Goal: Transaction & Acquisition: Purchase product/service

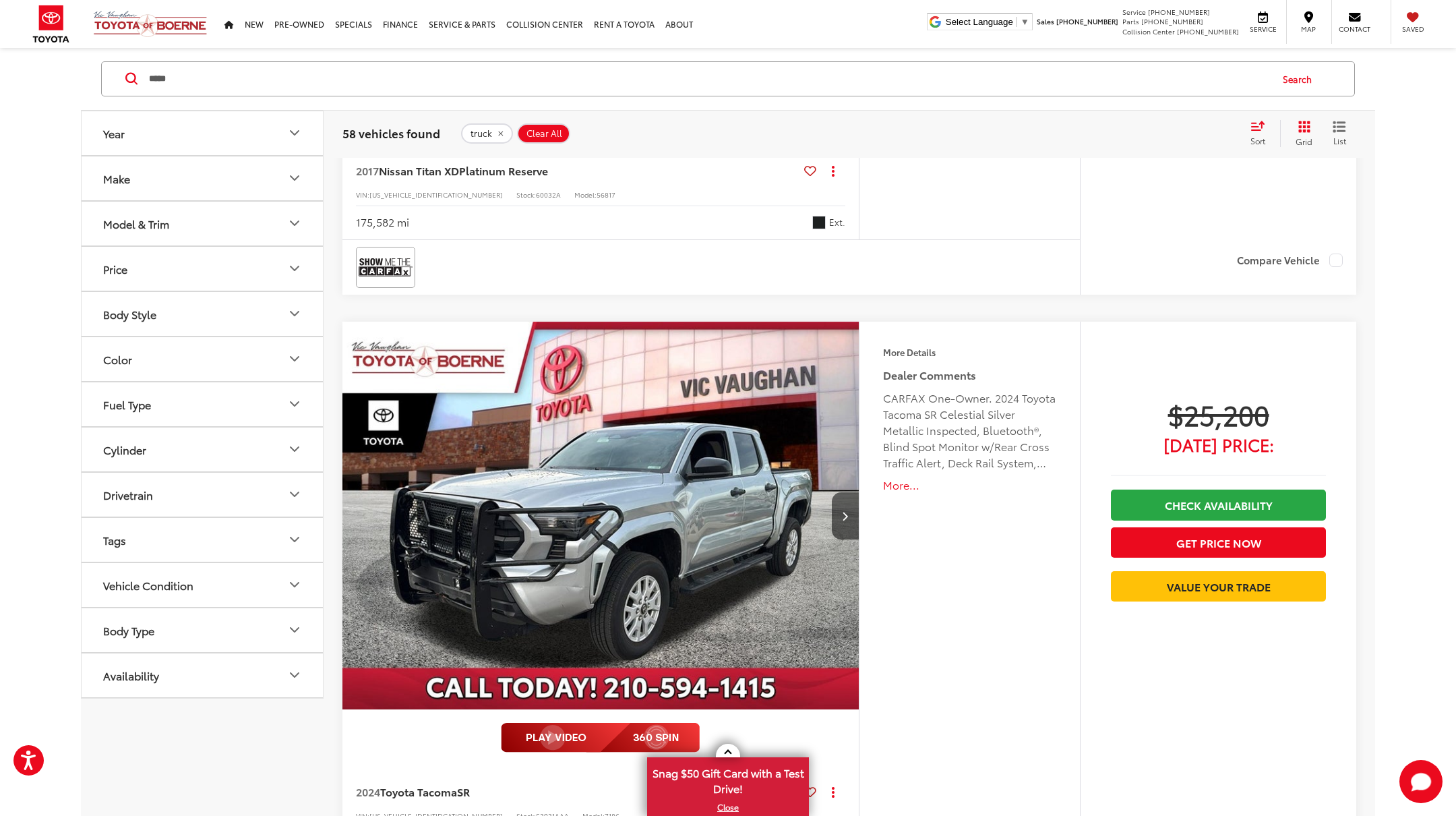
scroll to position [854, 0]
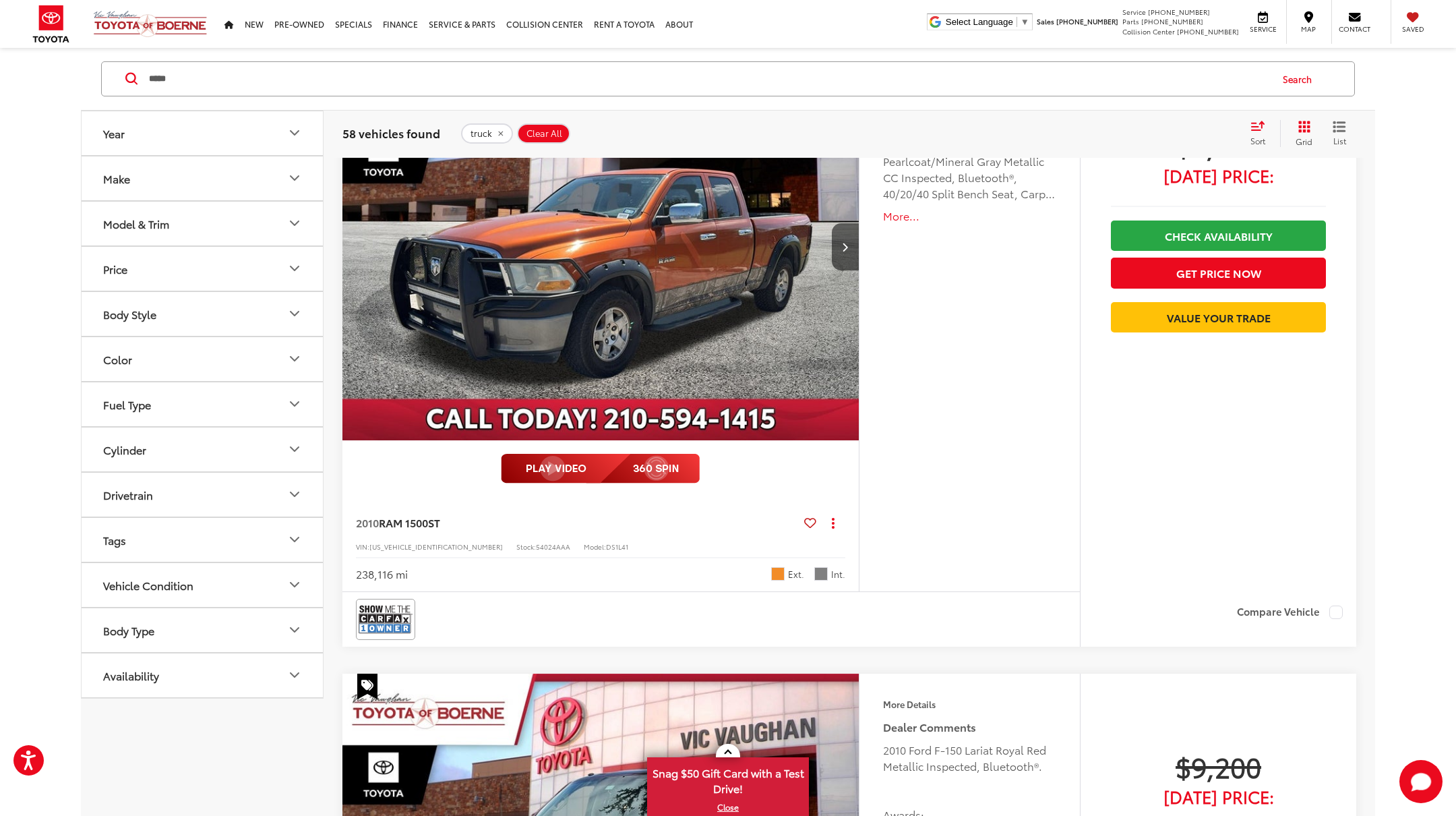
click at [1251, 133] on div "Sort" at bounding box center [1262, 134] width 37 height 27
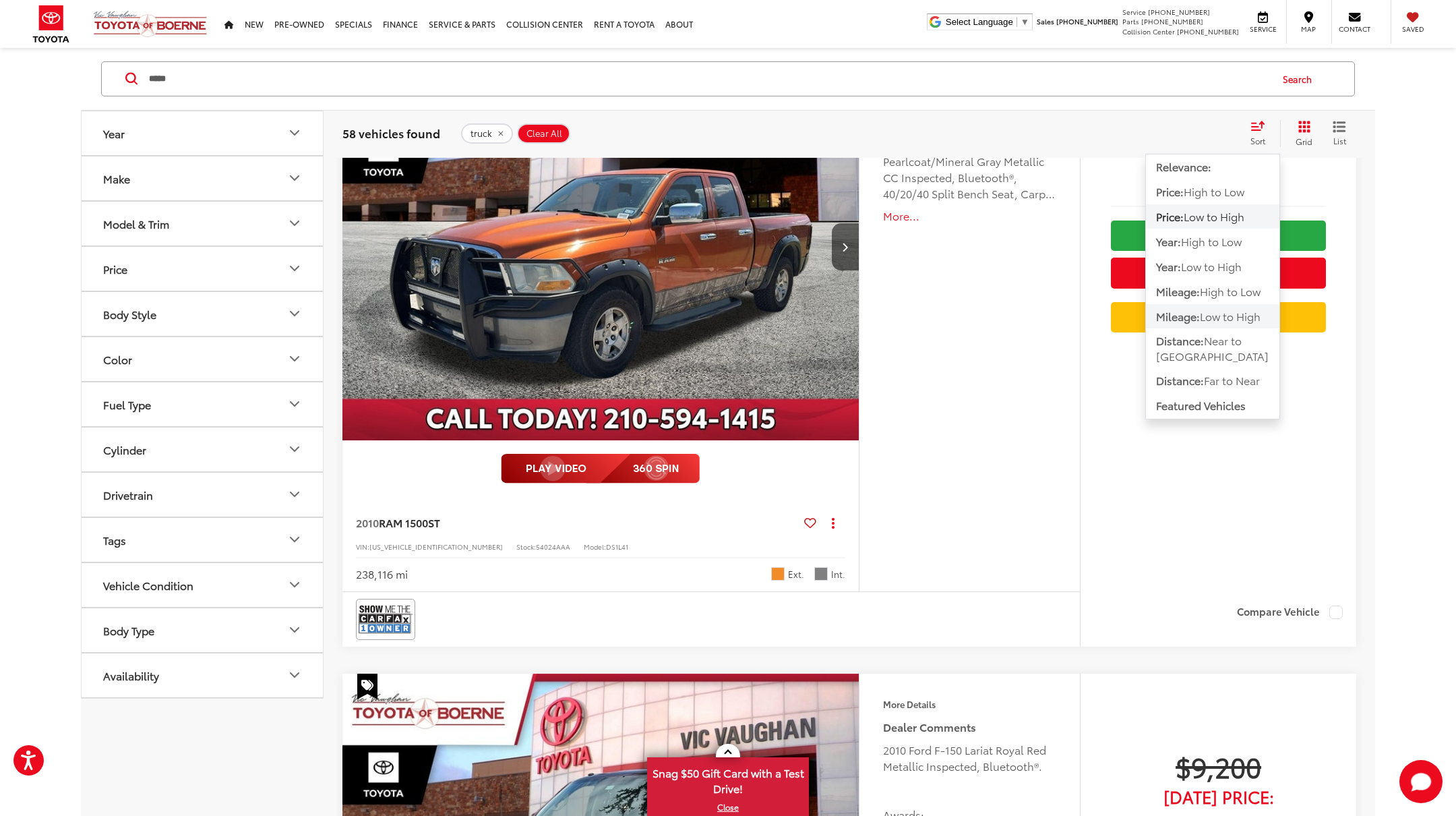
click at [1198, 318] on span "Mileage:" at bounding box center [1178, 316] width 44 height 16
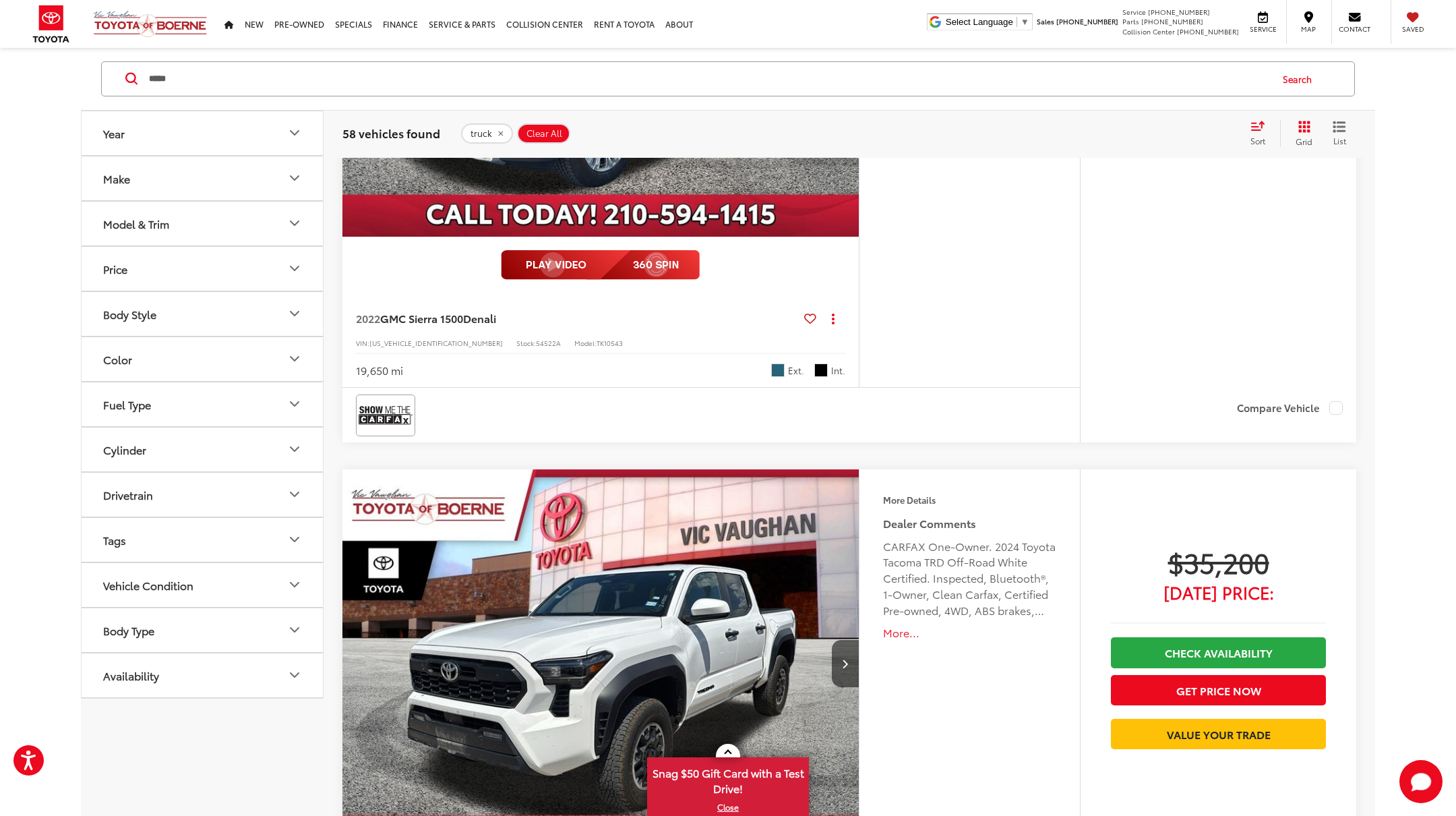
scroll to position [5949, 0]
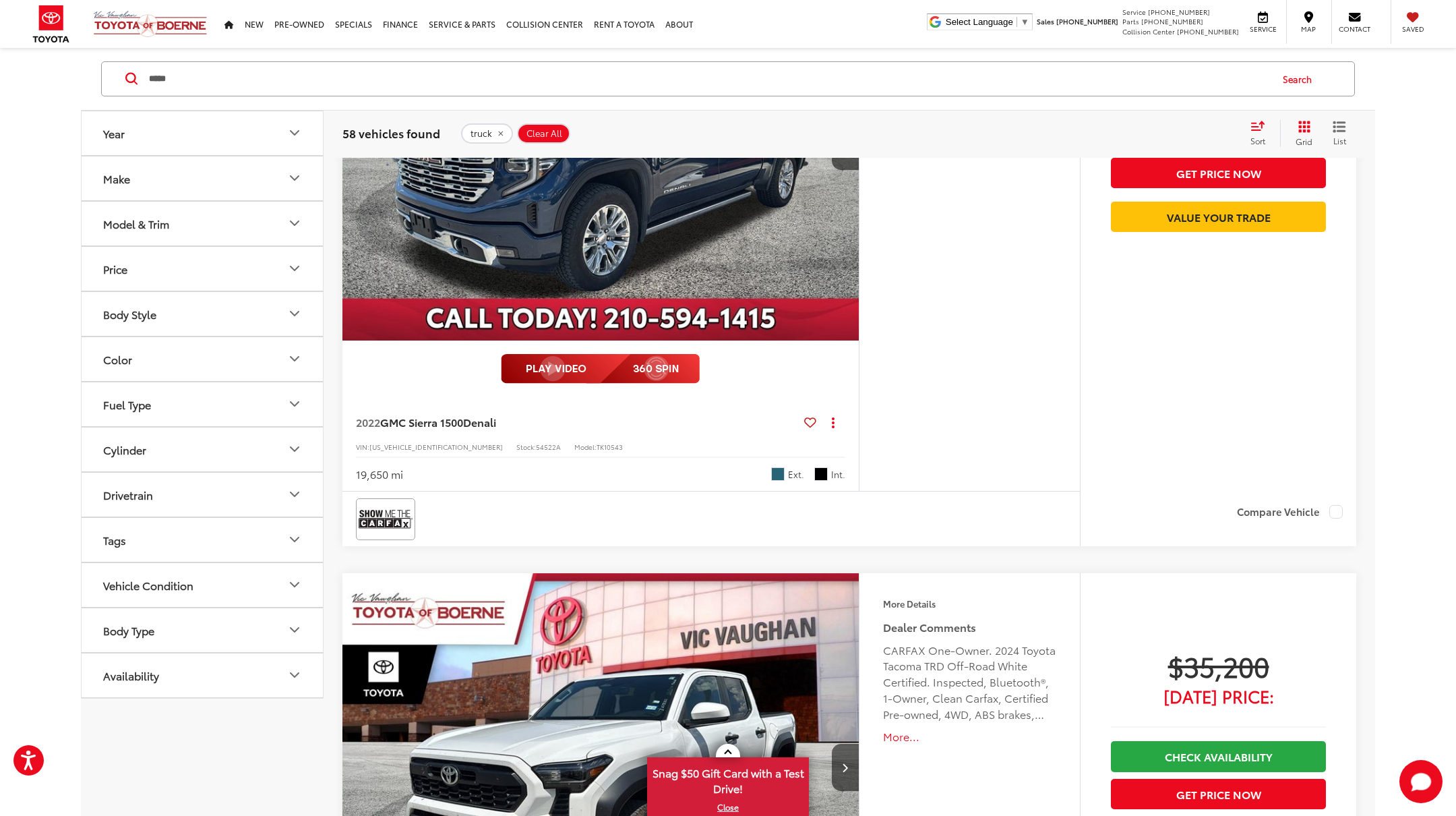
click at [162, 173] on button "Make" at bounding box center [203, 178] width 243 height 44
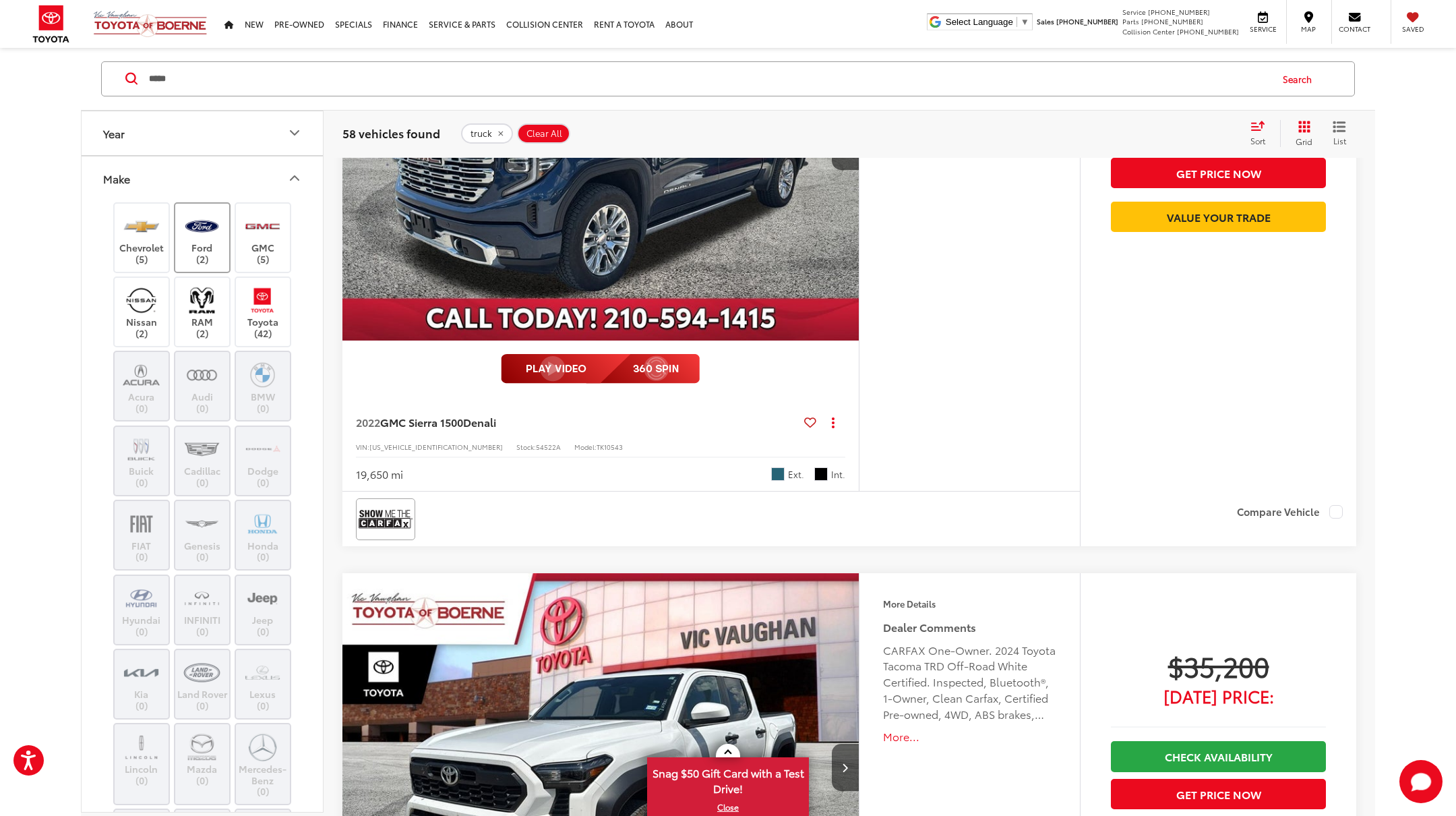
click at [201, 243] on label "Ford (2)" at bounding box center [202, 237] width 54 height 54
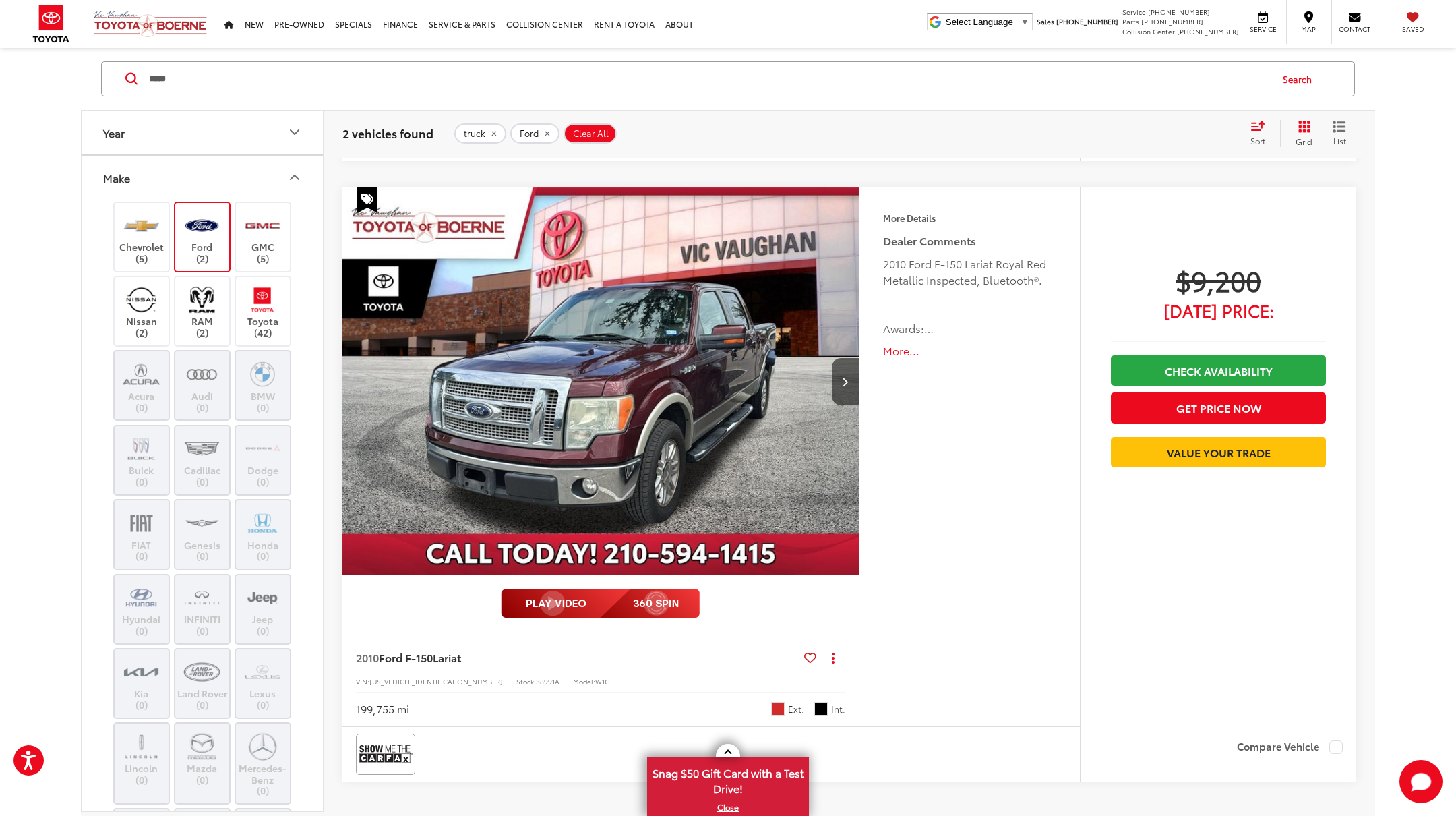
scroll to position [738, 0]
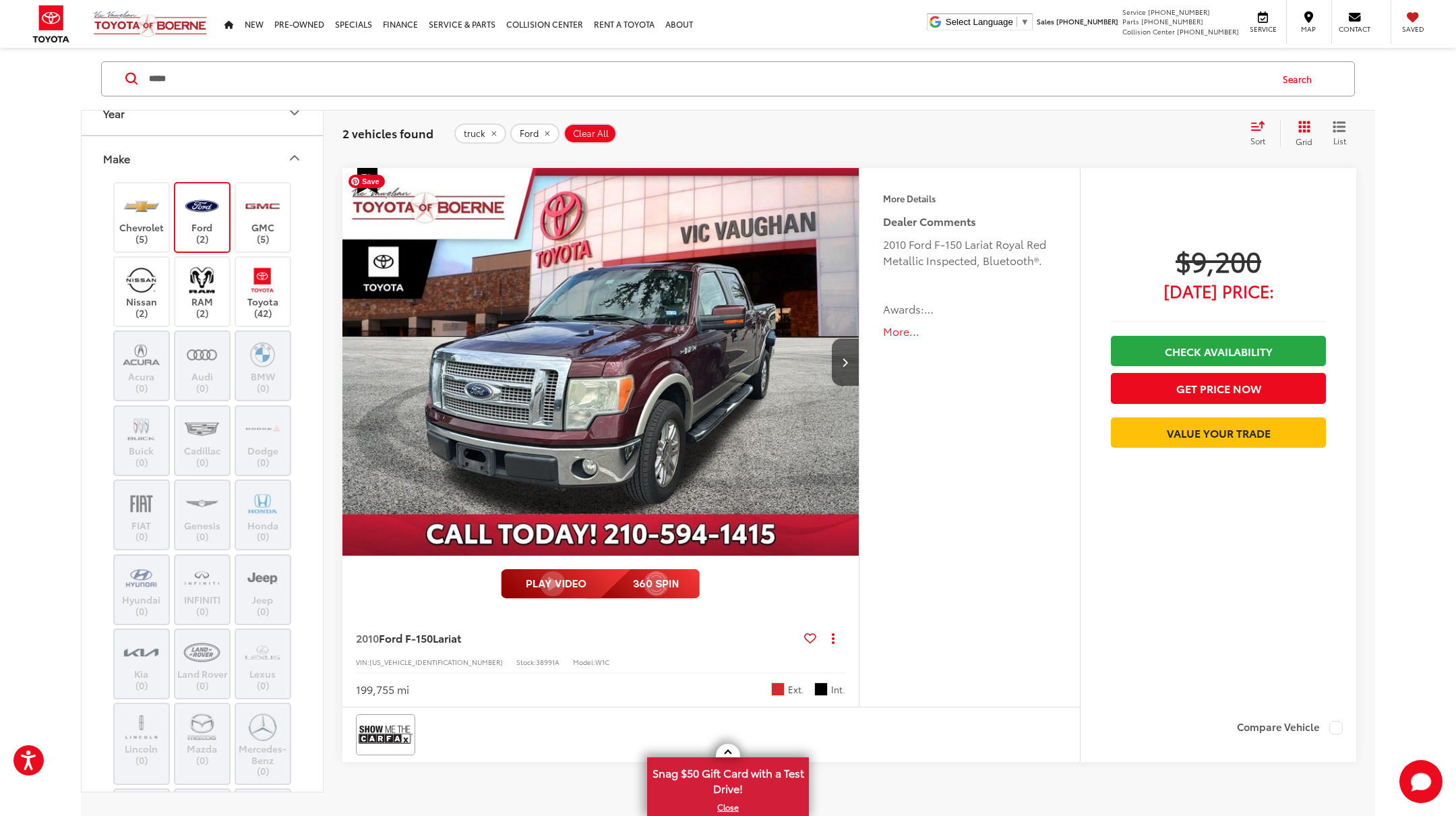
click at [655, 341] on img "2010 Ford F-150 Lariat 0" at bounding box center [601, 362] width 518 height 389
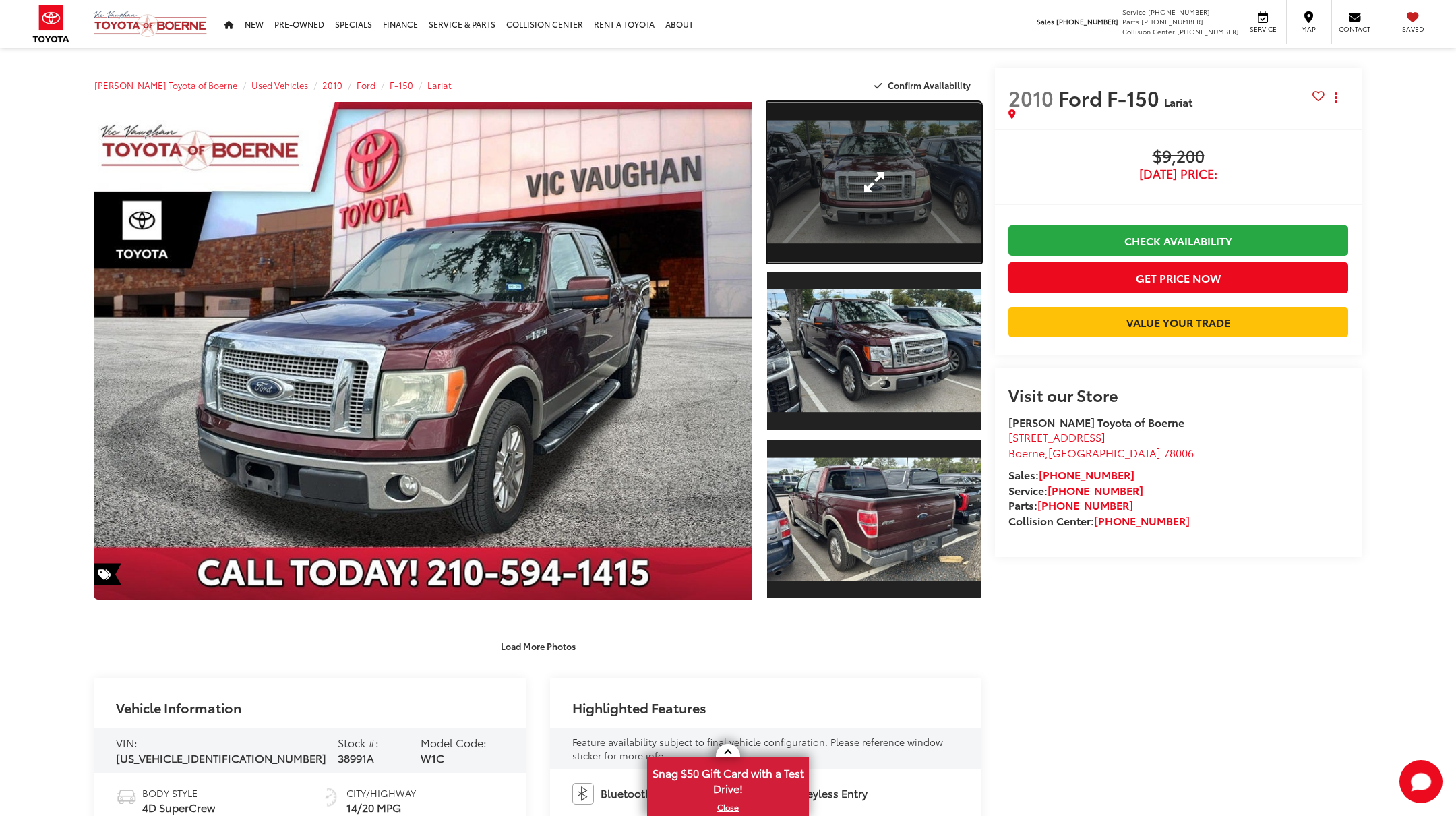
click at [881, 263] on link "Expand Photo 1" at bounding box center [874, 182] width 215 height 161
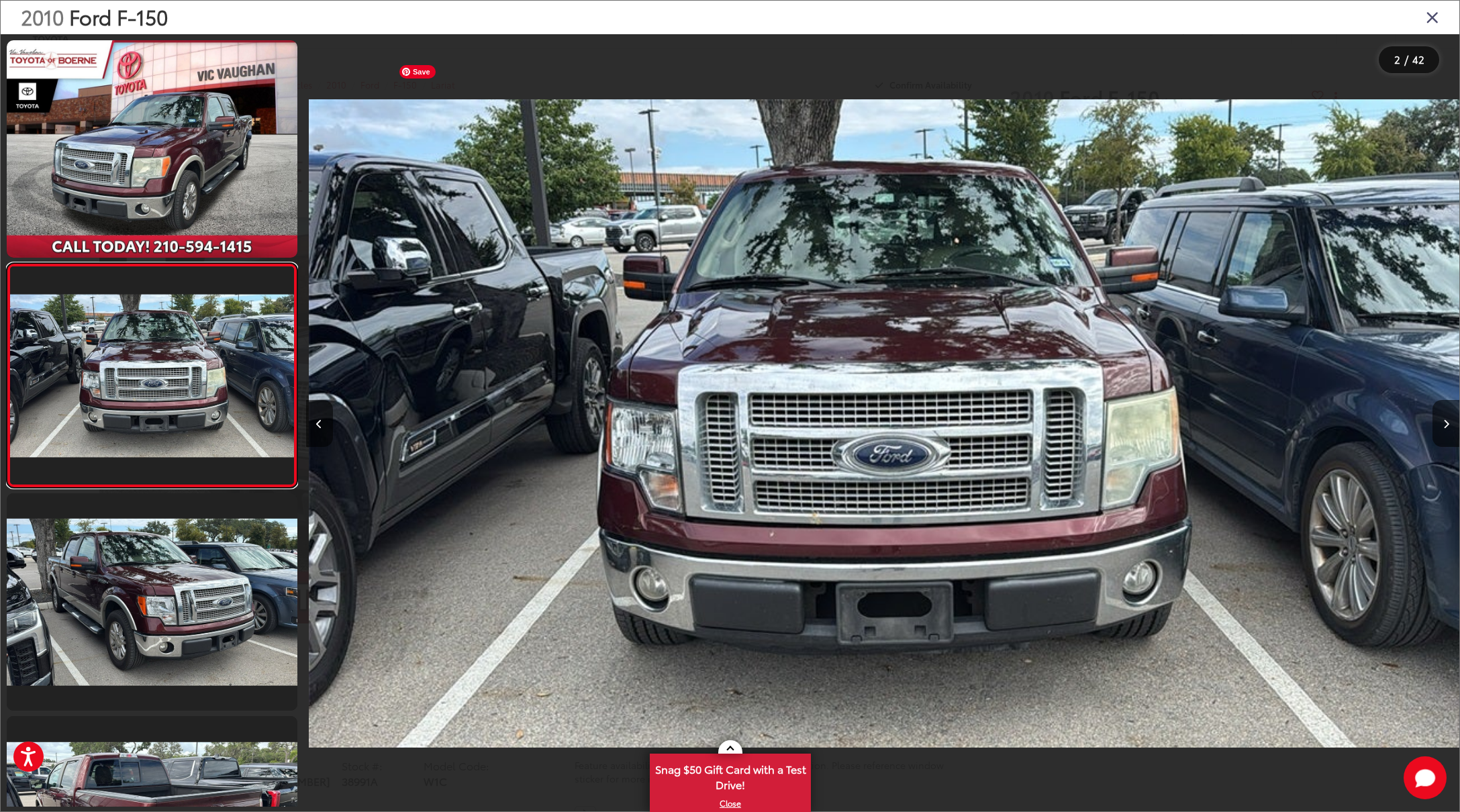
scroll to position [0, 1153]
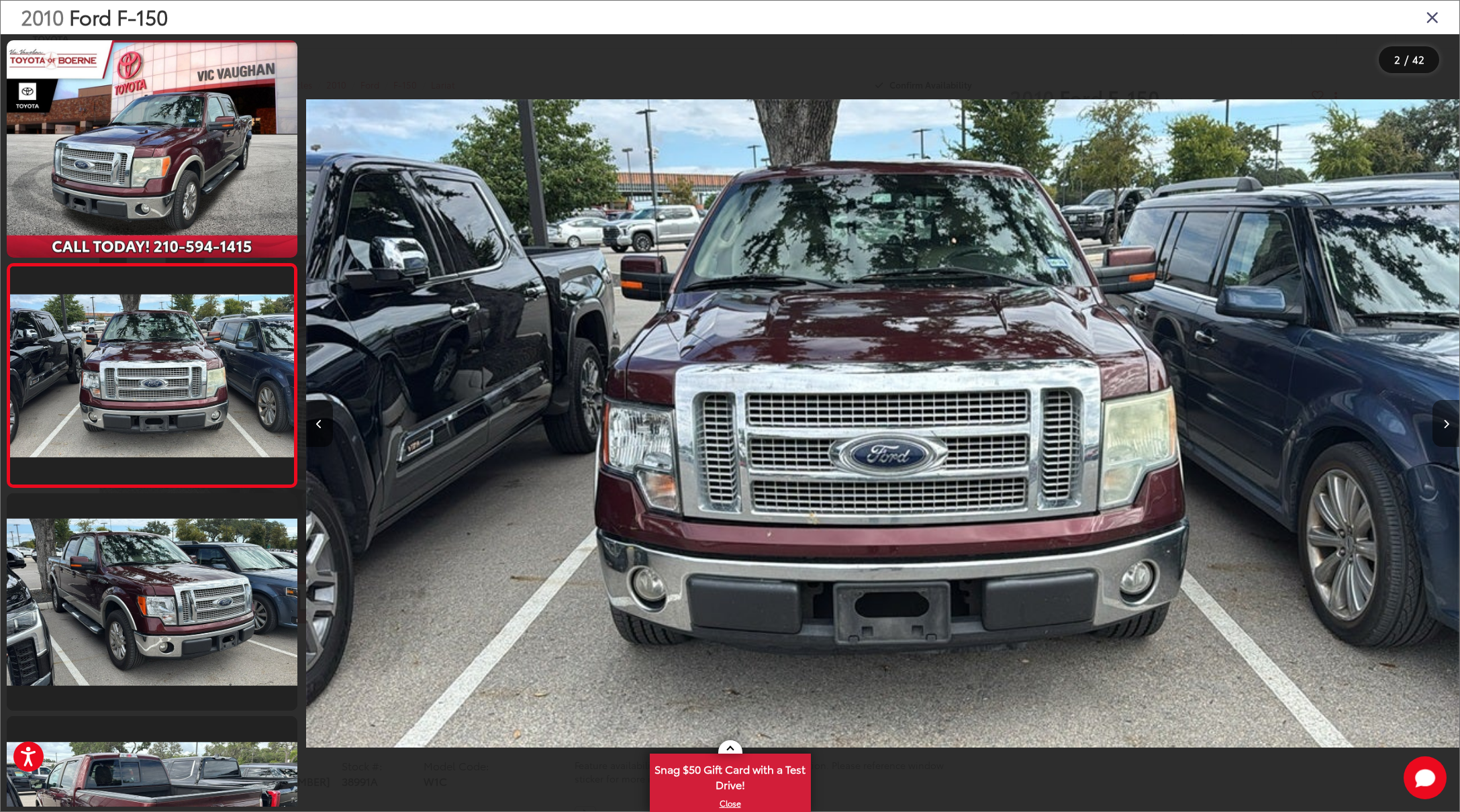
click at [1445, 420] on icon "Next image" at bounding box center [1446, 424] width 6 height 9
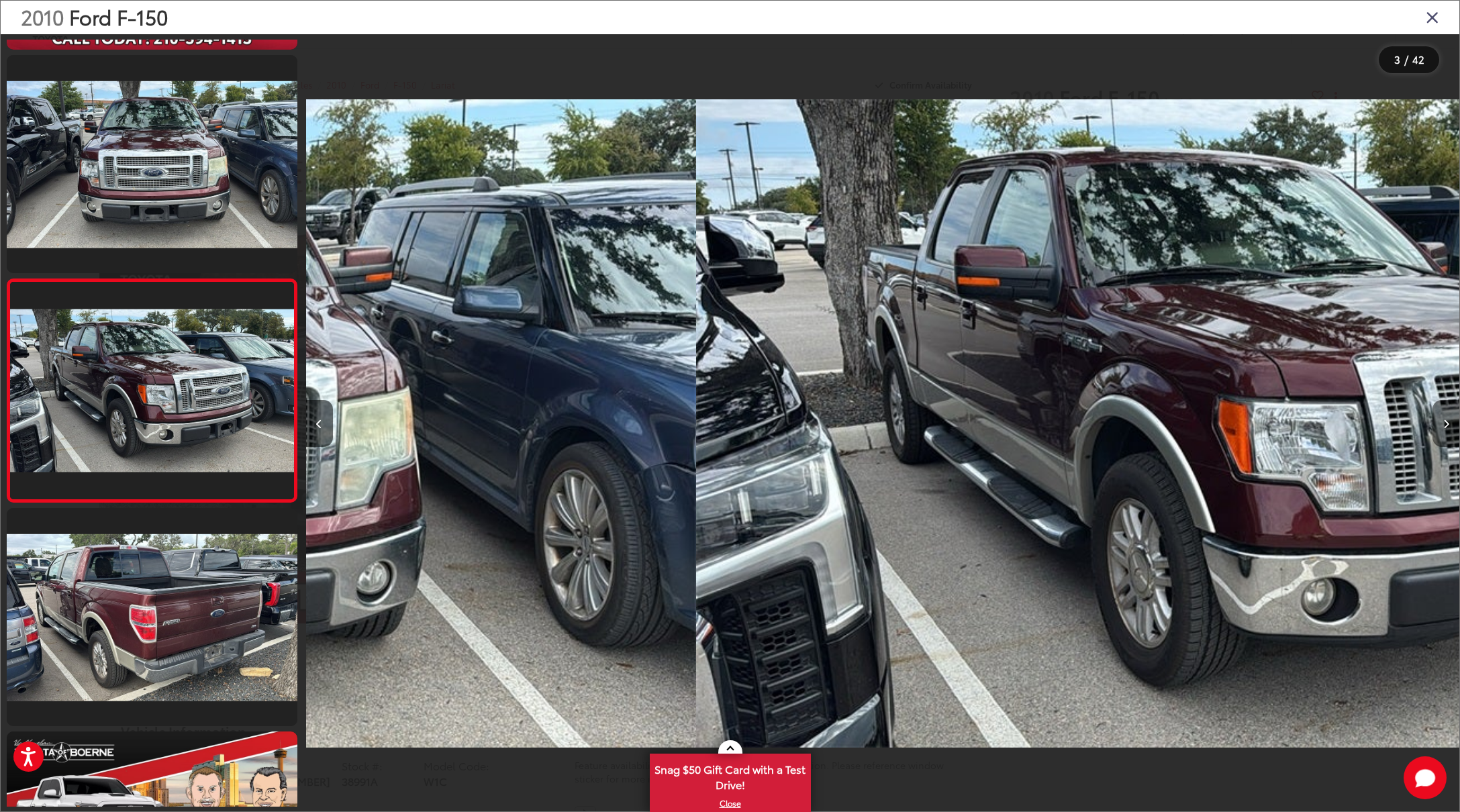
scroll to position [214, 0]
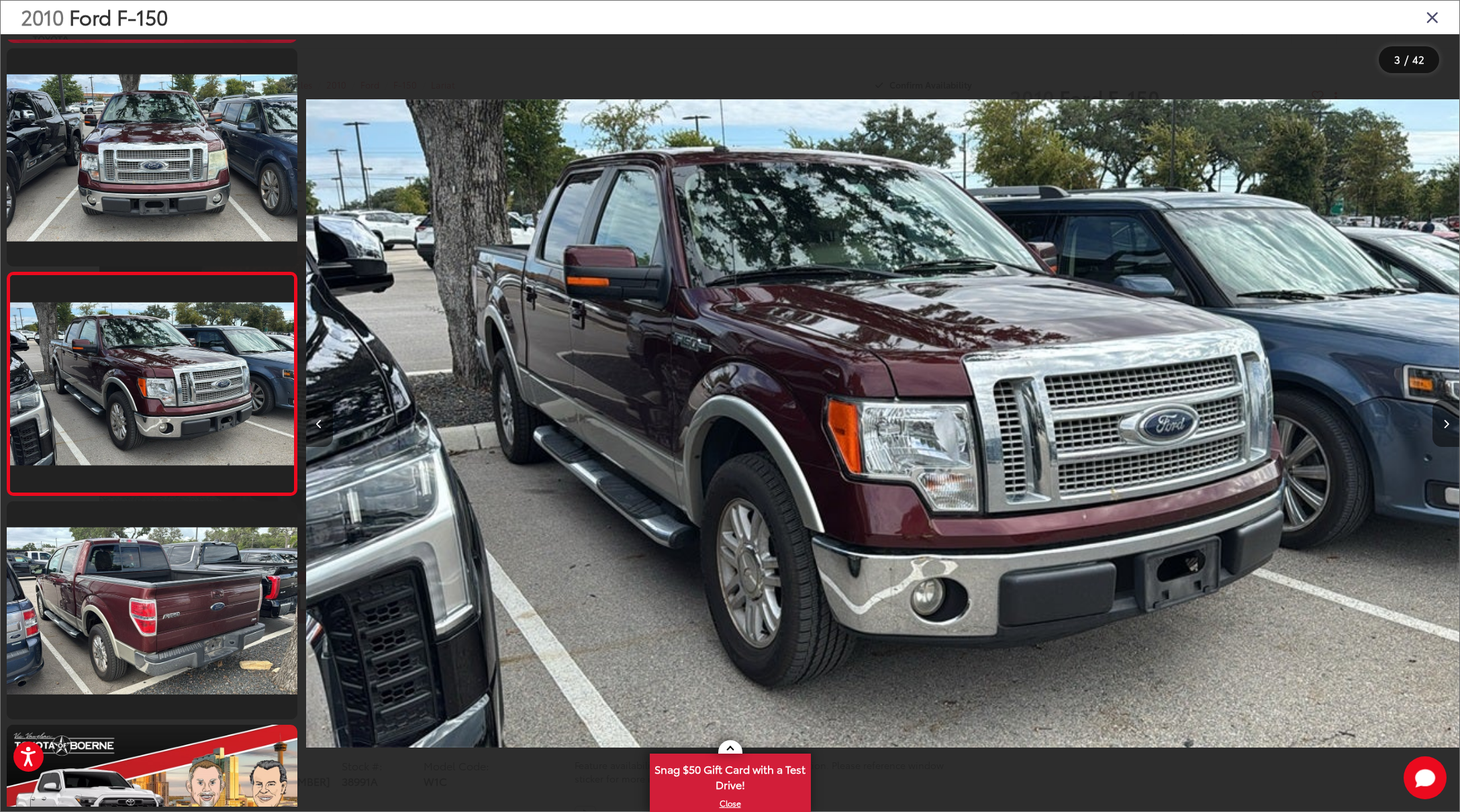
click at [1445, 420] on icon "Next image" at bounding box center [1446, 424] width 6 height 9
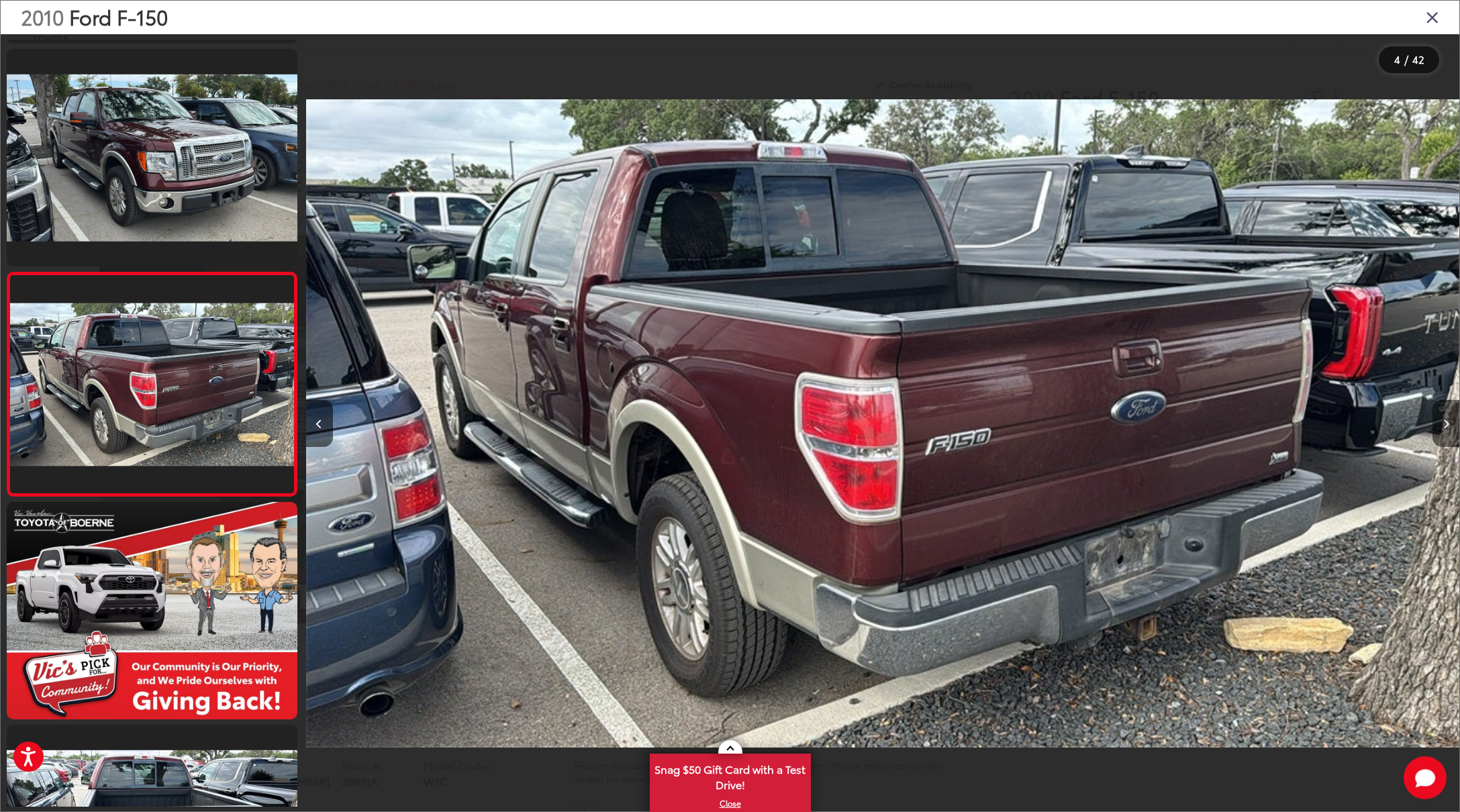
scroll to position [0, 0]
click at [1445, 423] on icon "Next image" at bounding box center [1446, 424] width 6 height 9
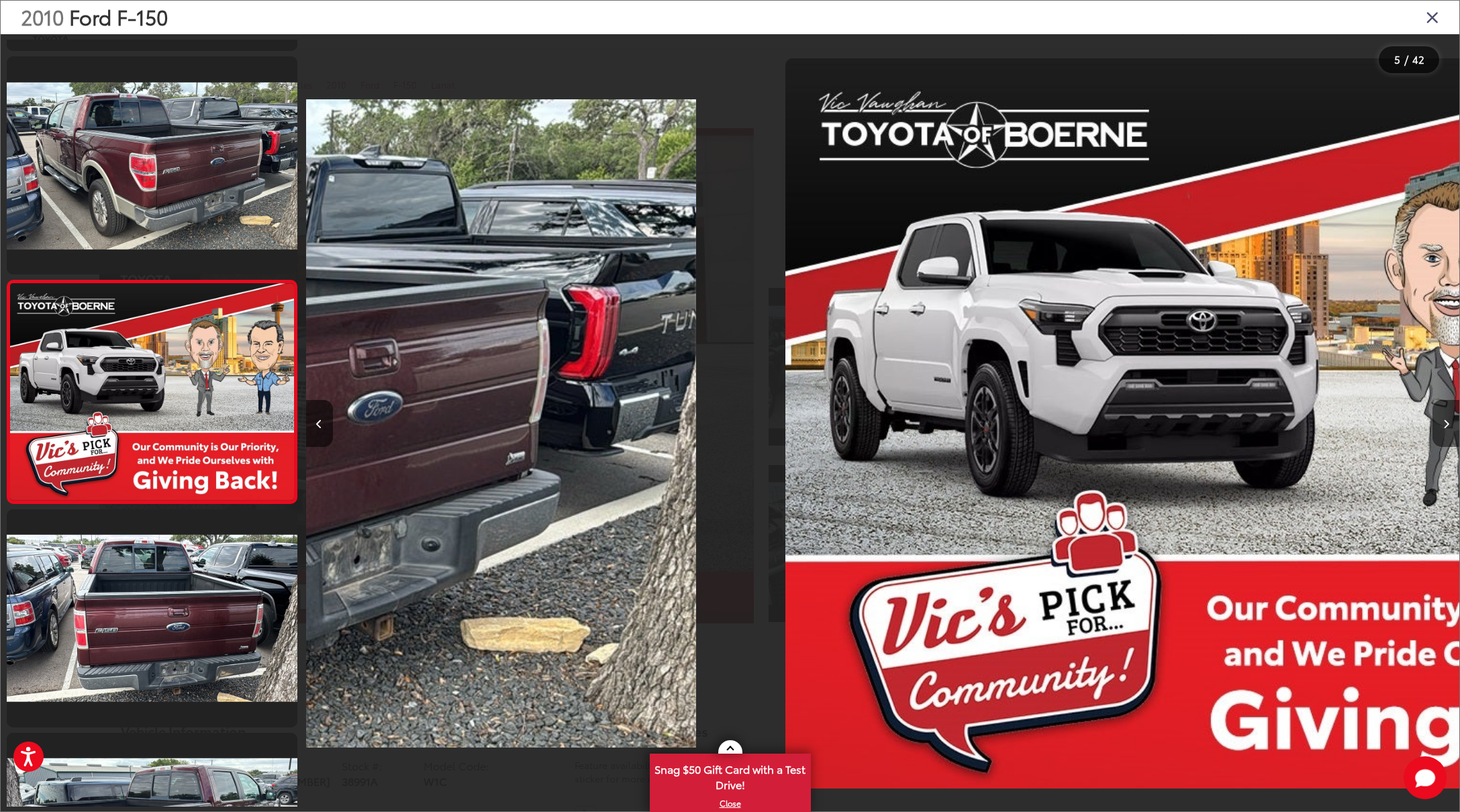
scroll to position [661, 0]
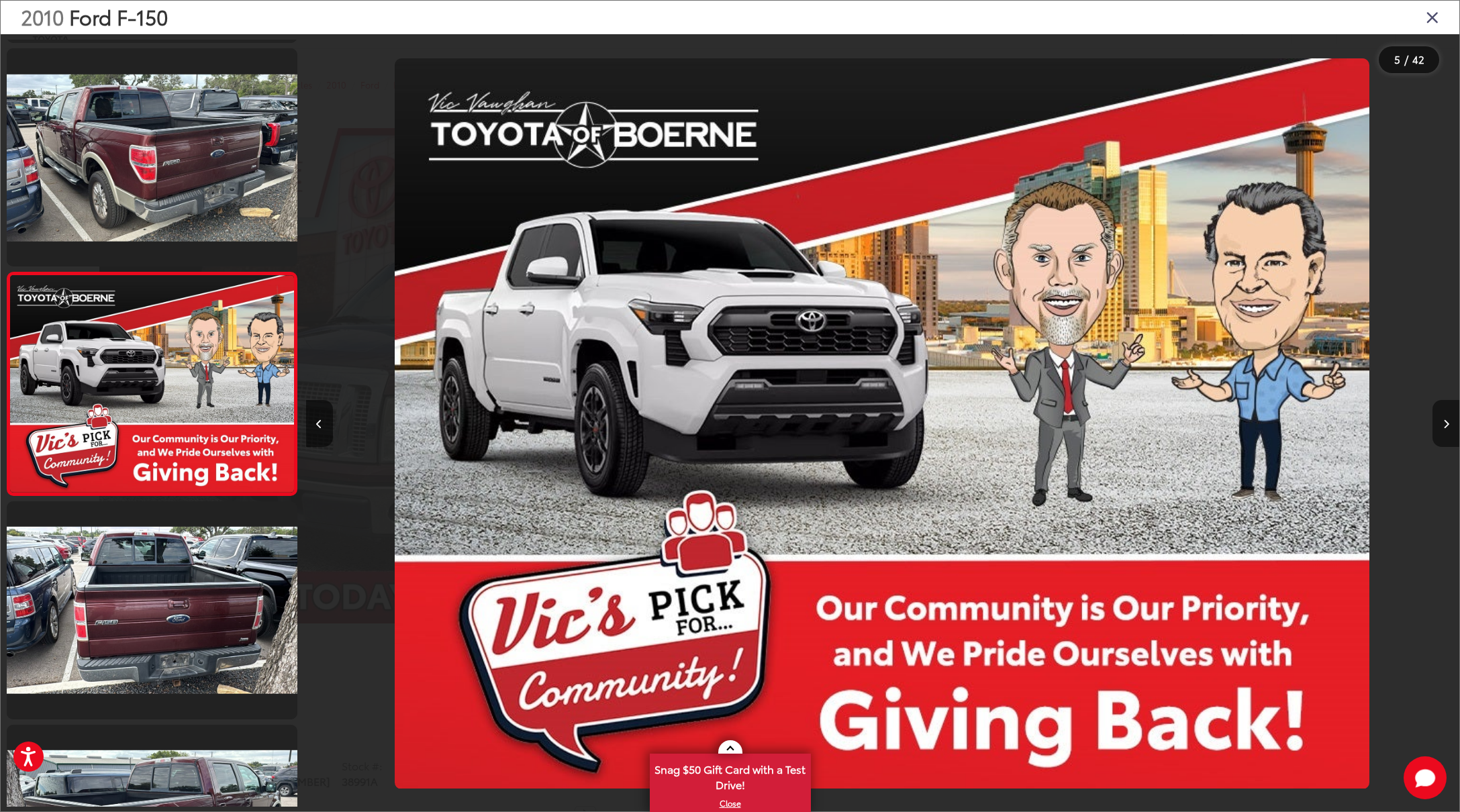
click at [1445, 423] on icon "Next image" at bounding box center [1446, 424] width 6 height 9
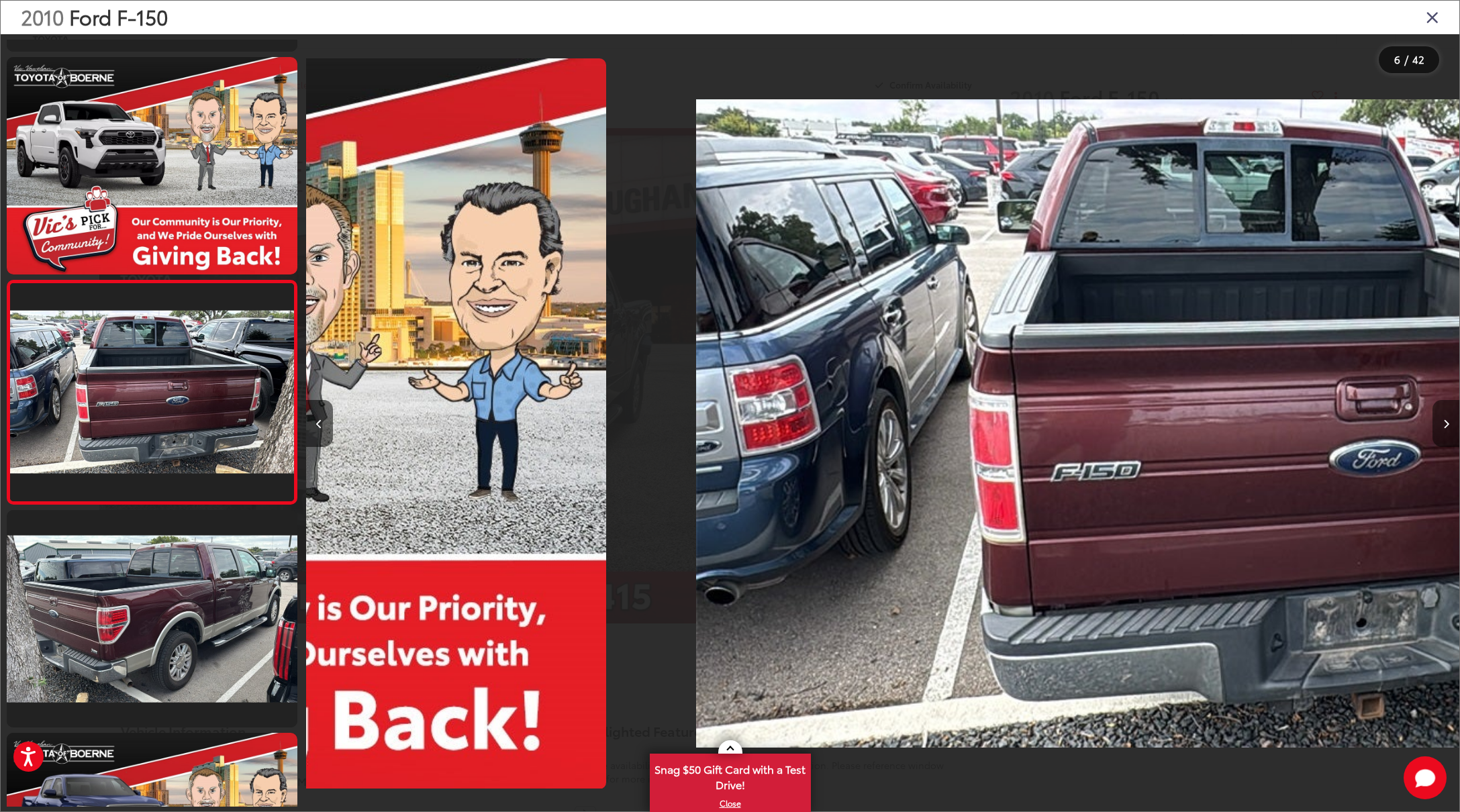
scroll to position [884, 0]
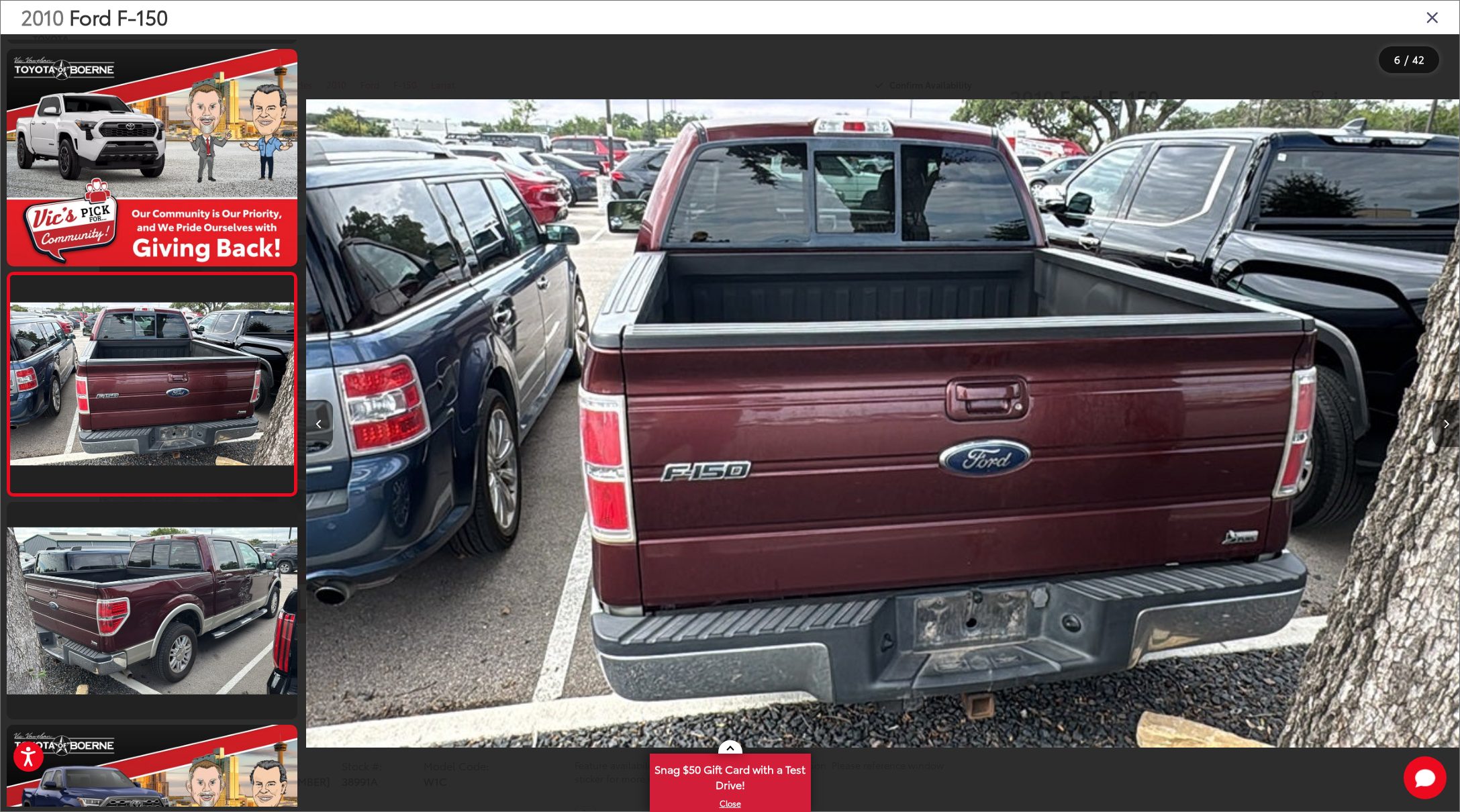
click at [1445, 423] on icon "Next image" at bounding box center [1446, 424] width 6 height 9
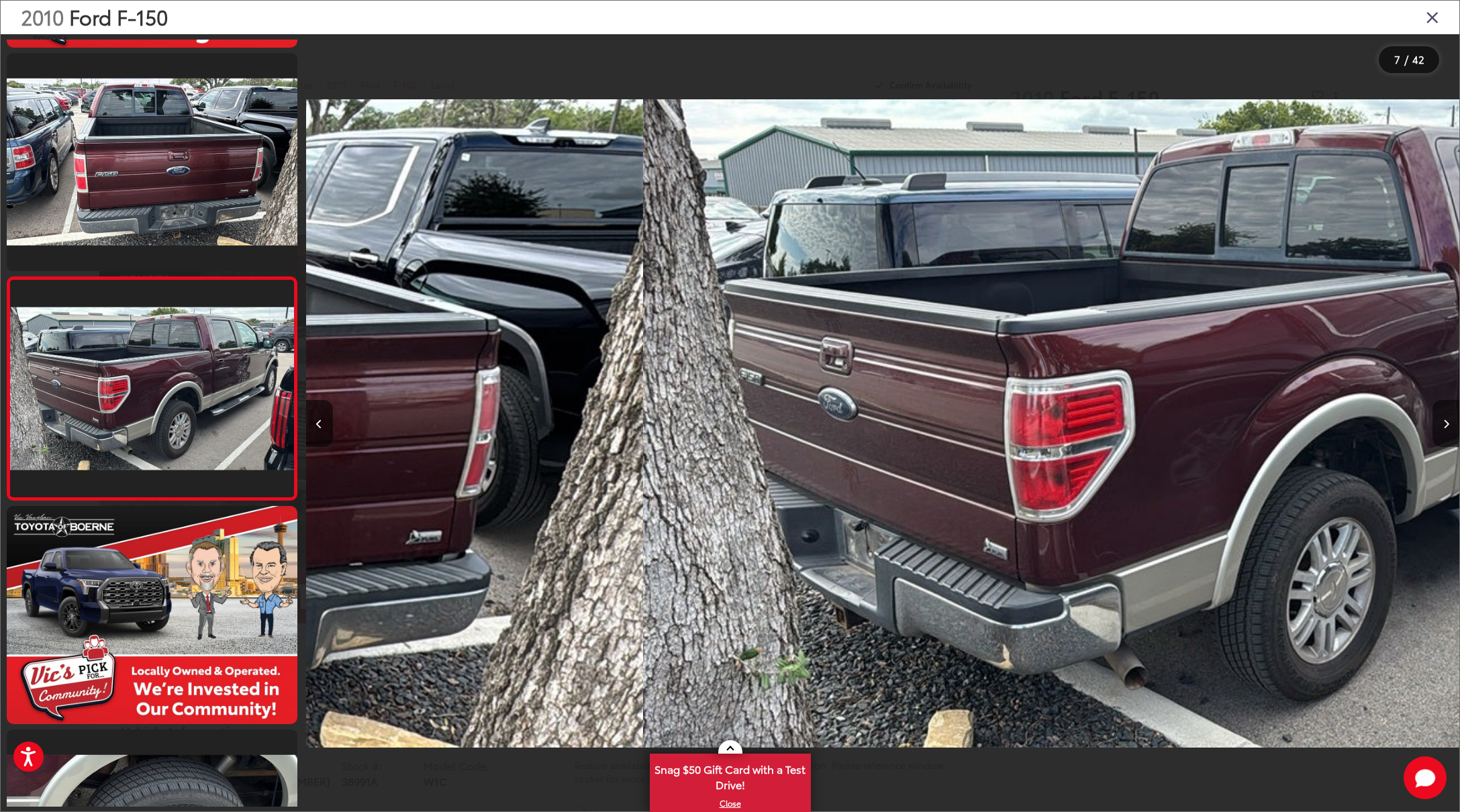
scroll to position [1107, 0]
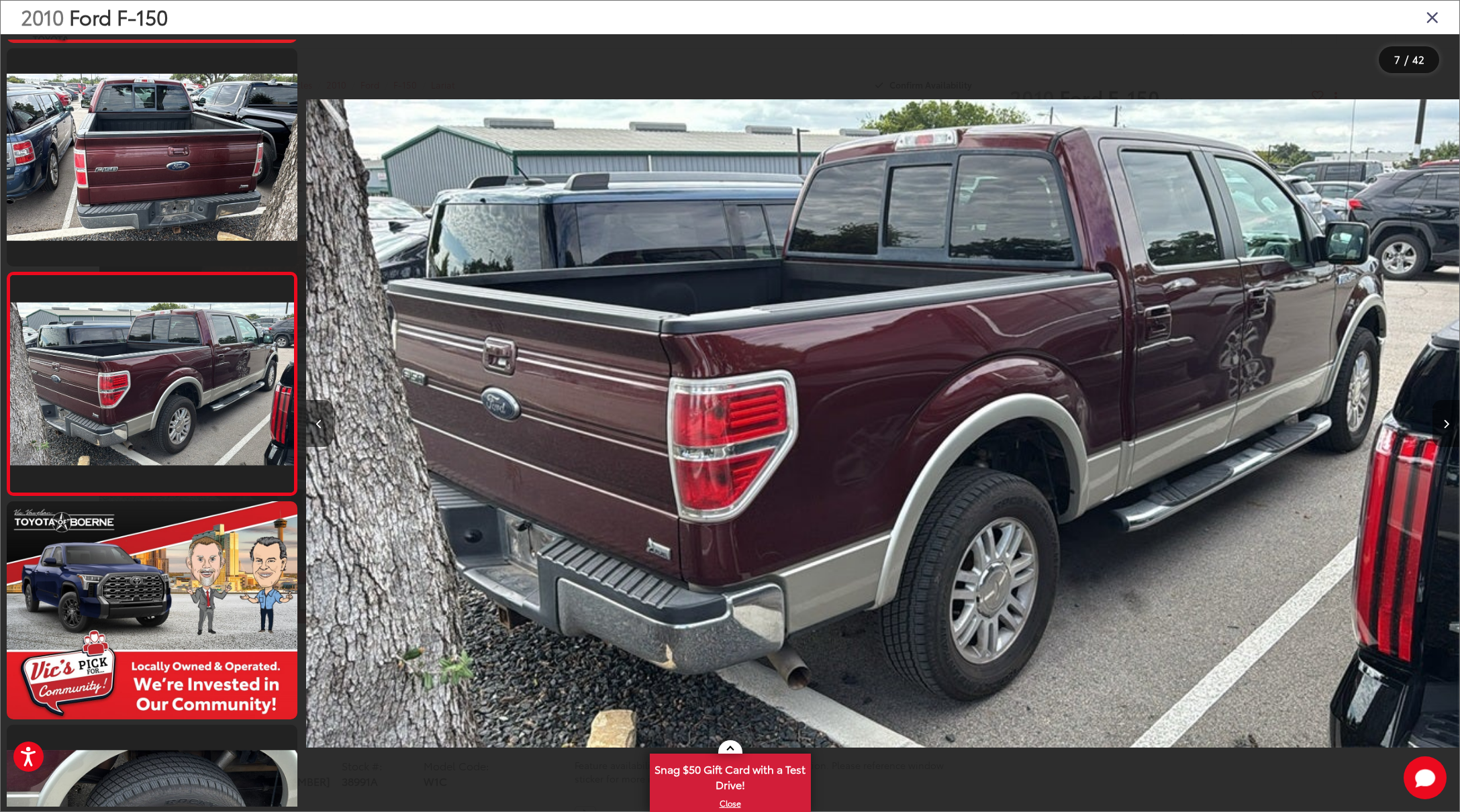
click at [1445, 423] on icon "Next image" at bounding box center [1446, 424] width 6 height 9
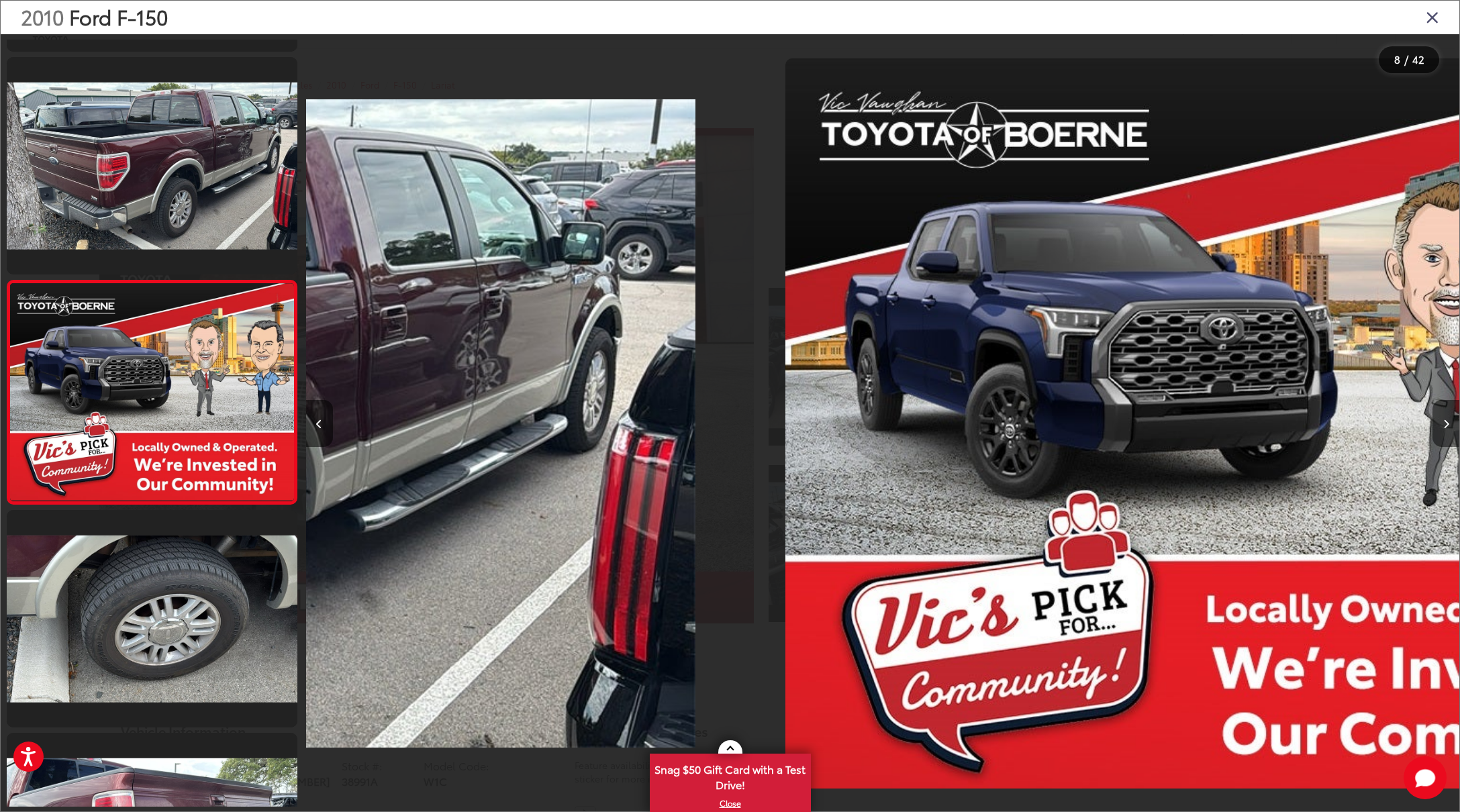
scroll to position [1330, 0]
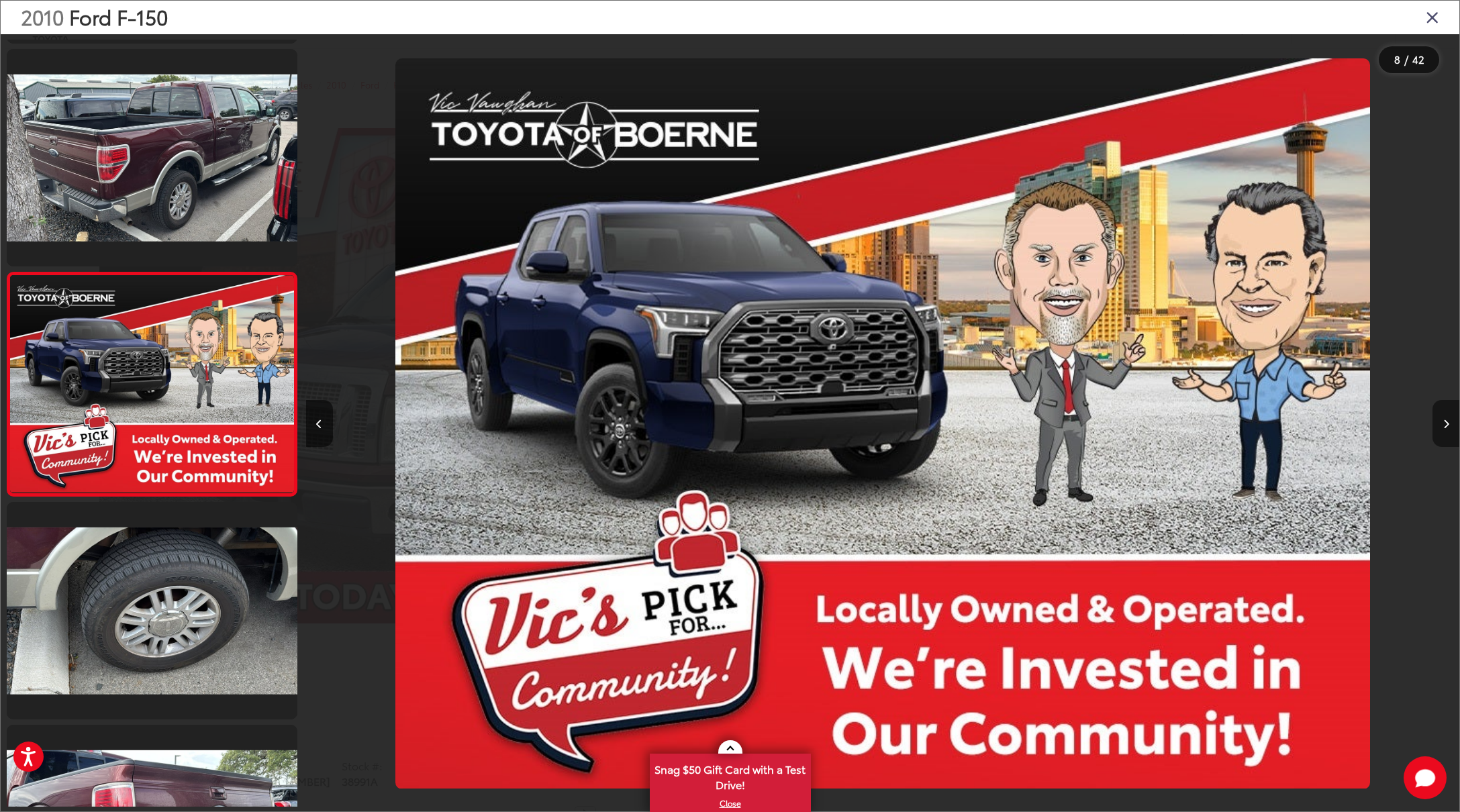
click at [1445, 423] on icon "Next image" at bounding box center [1446, 424] width 6 height 9
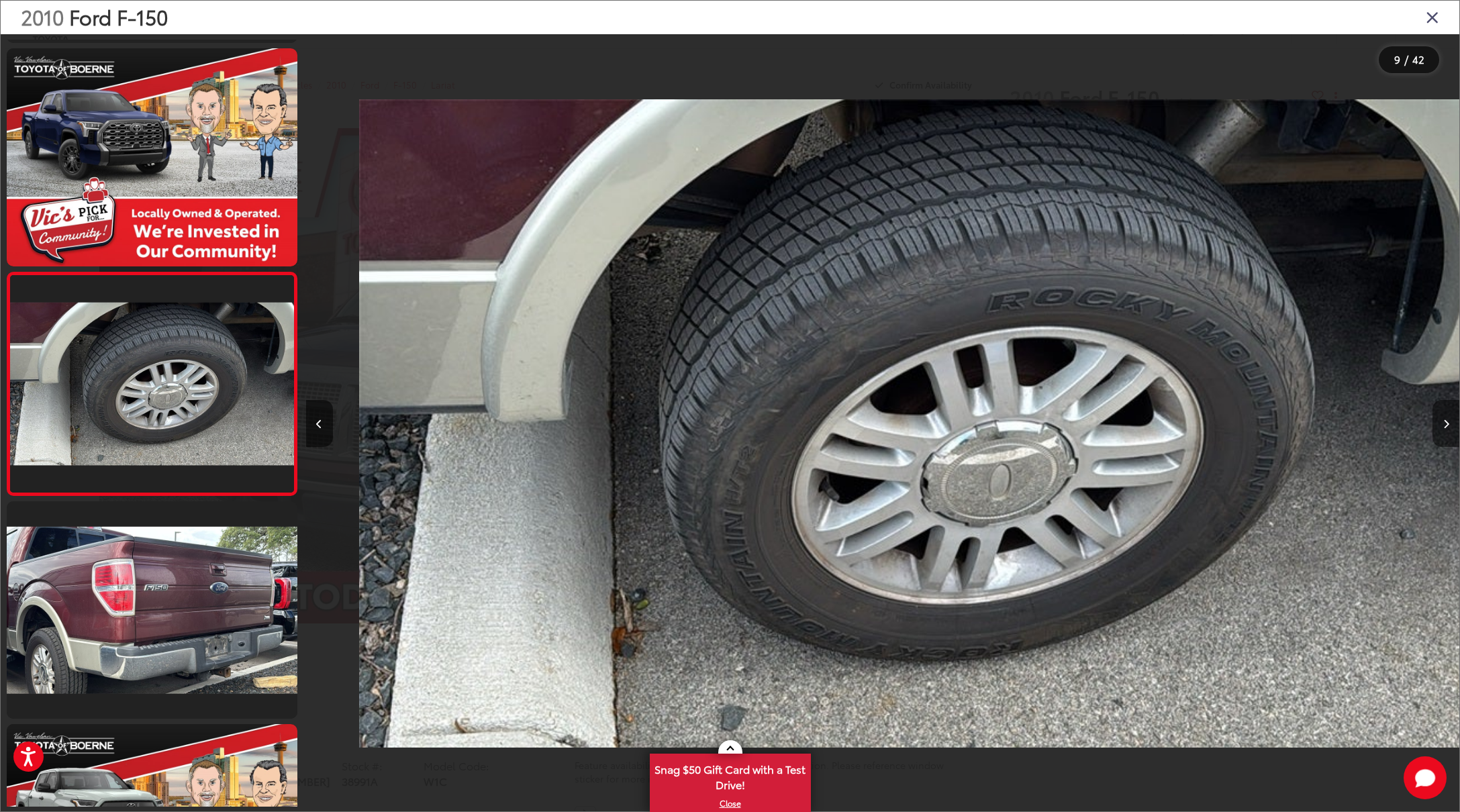
scroll to position [0, 9229]
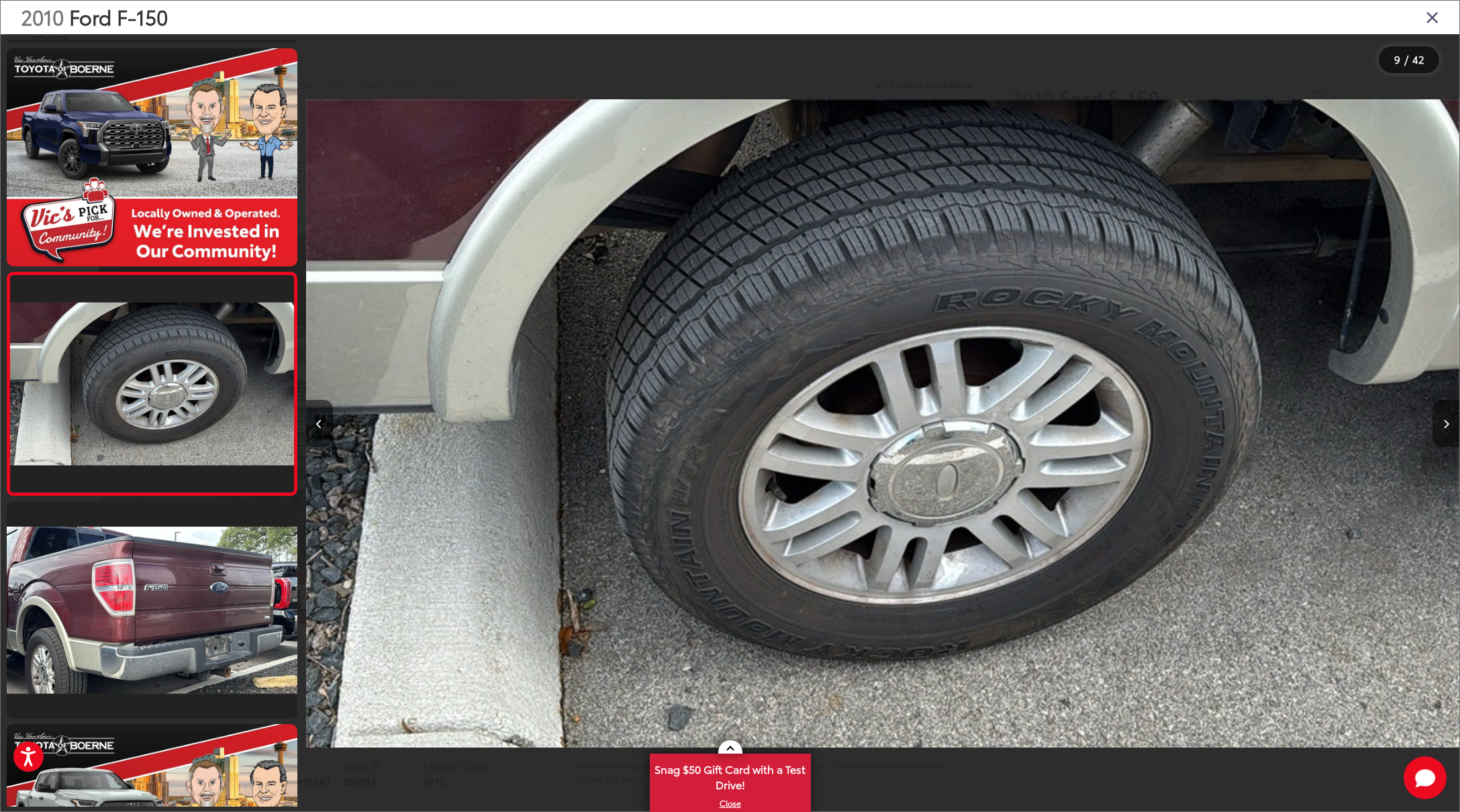
click at [1445, 423] on icon "Next image" at bounding box center [1446, 424] width 6 height 9
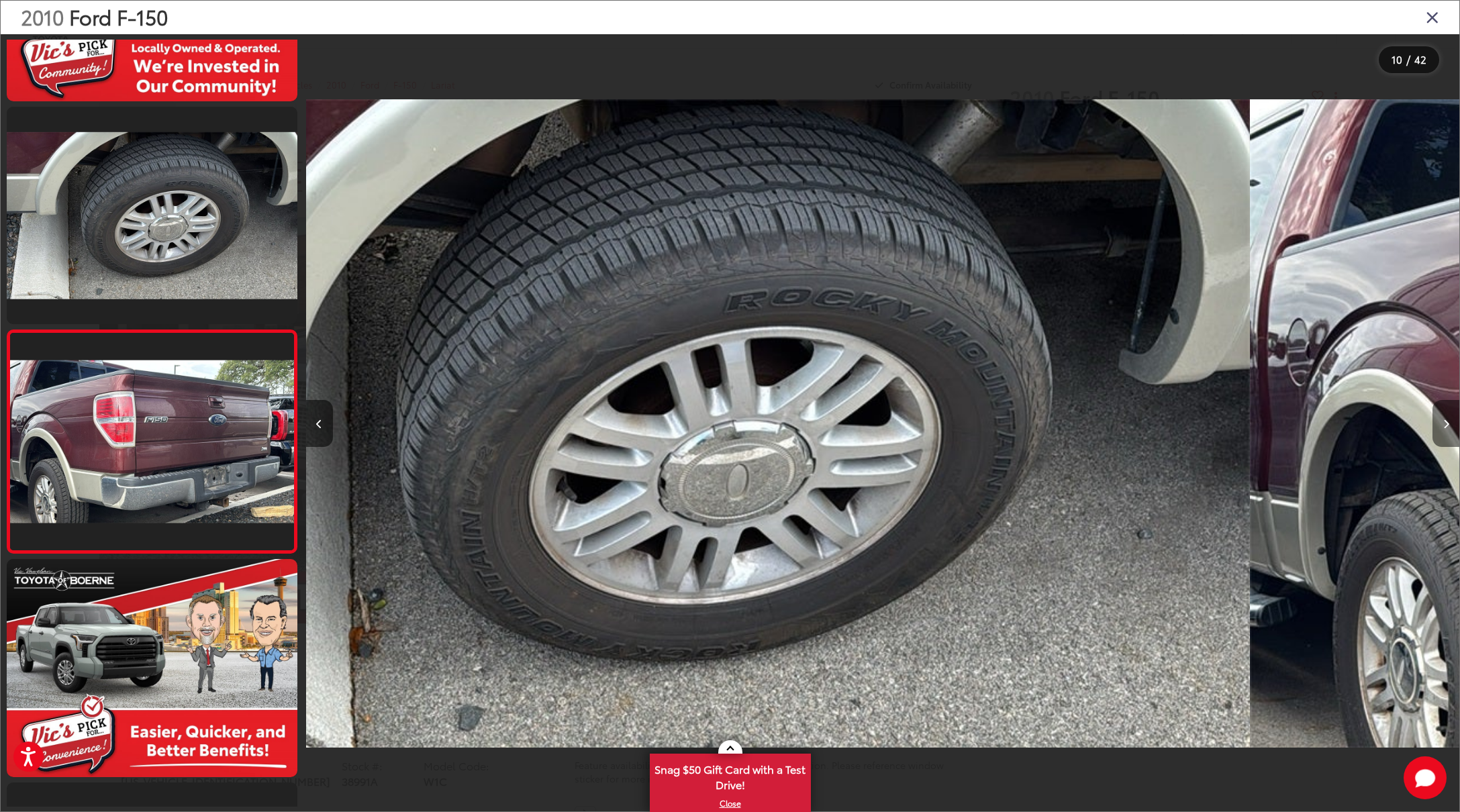
scroll to position [0, 0]
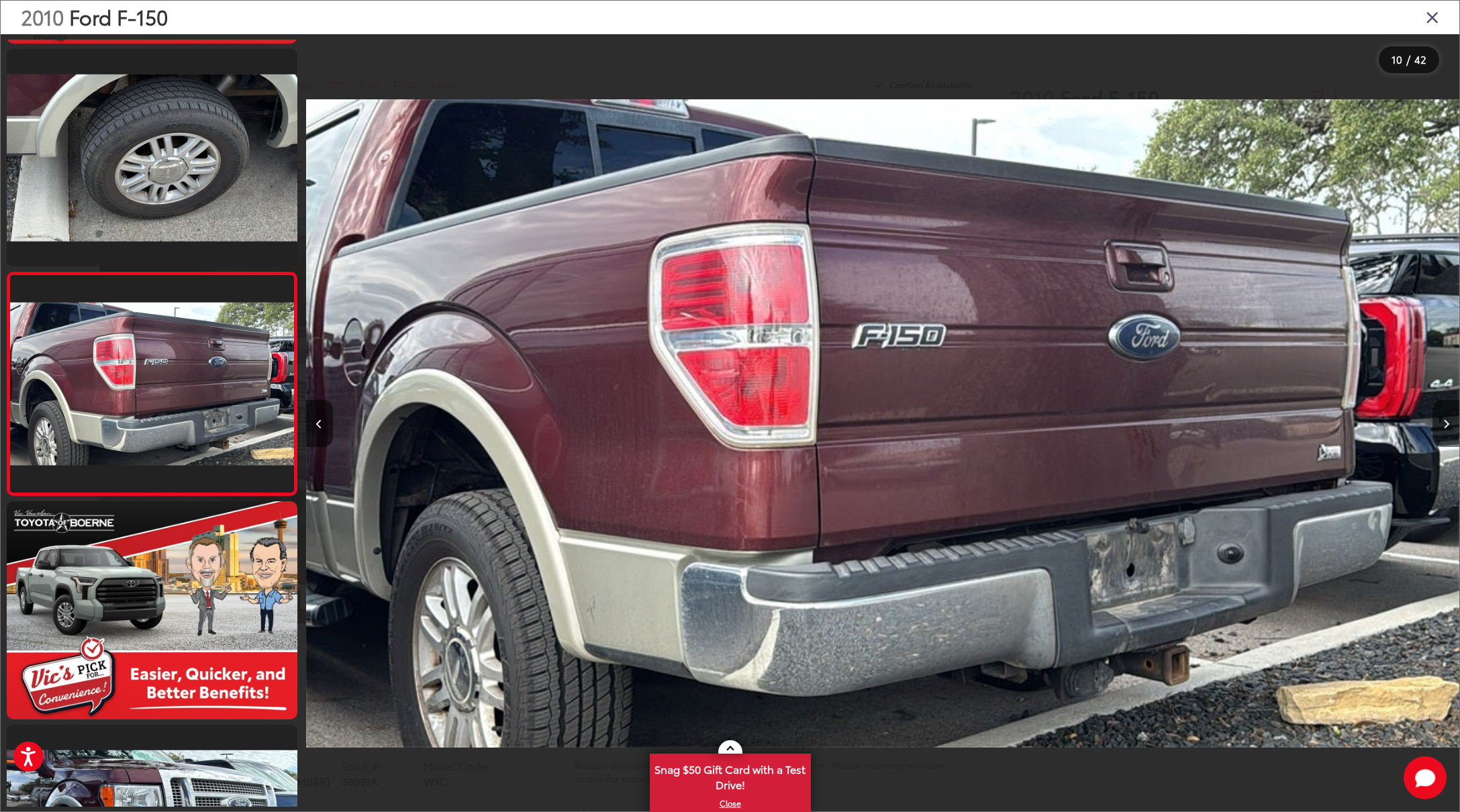
click at [1445, 423] on icon "Next image" at bounding box center [1446, 424] width 6 height 9
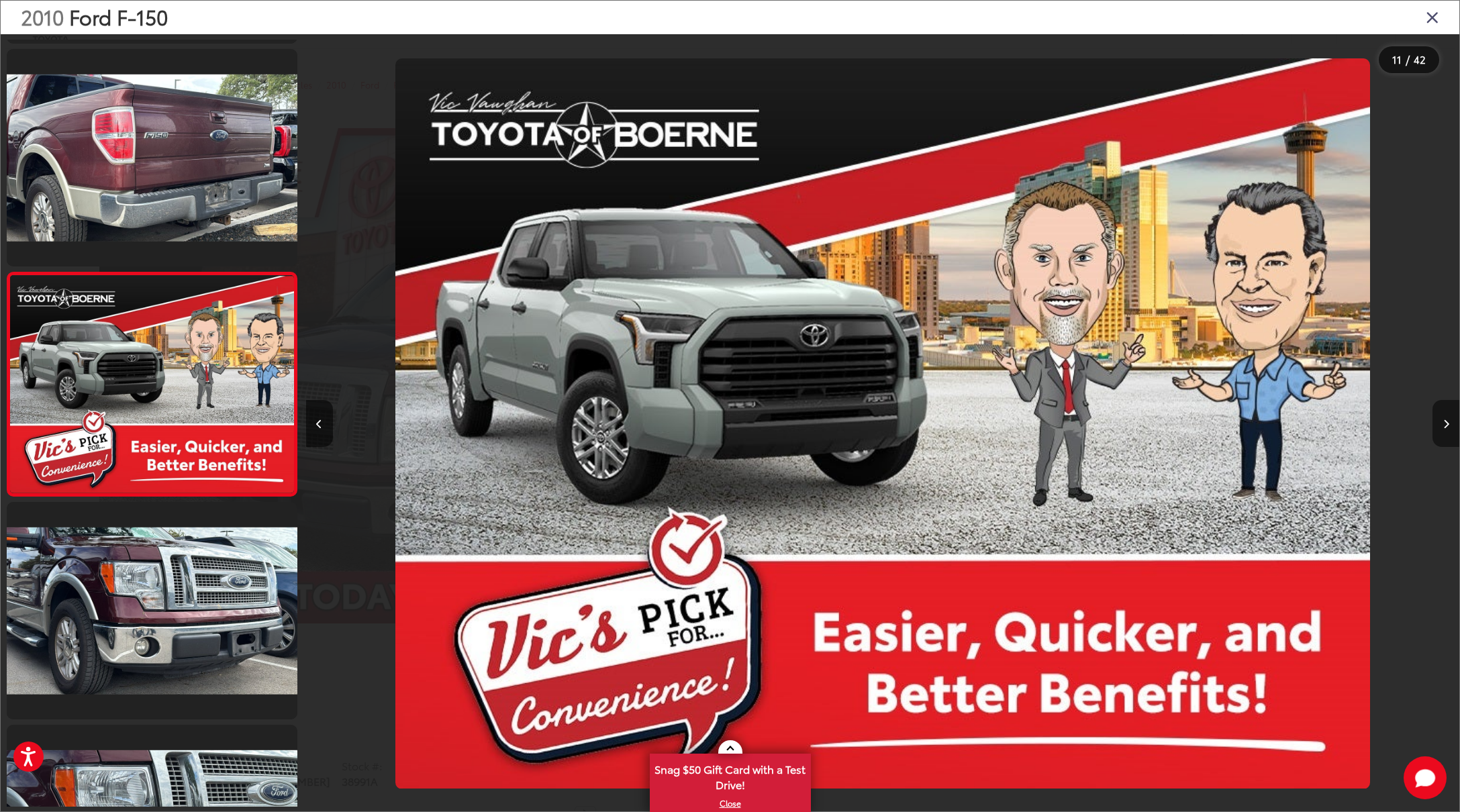
click at [1445, 423] on icon "Next image" at bounding box center [1446, 424] width 6 height 9
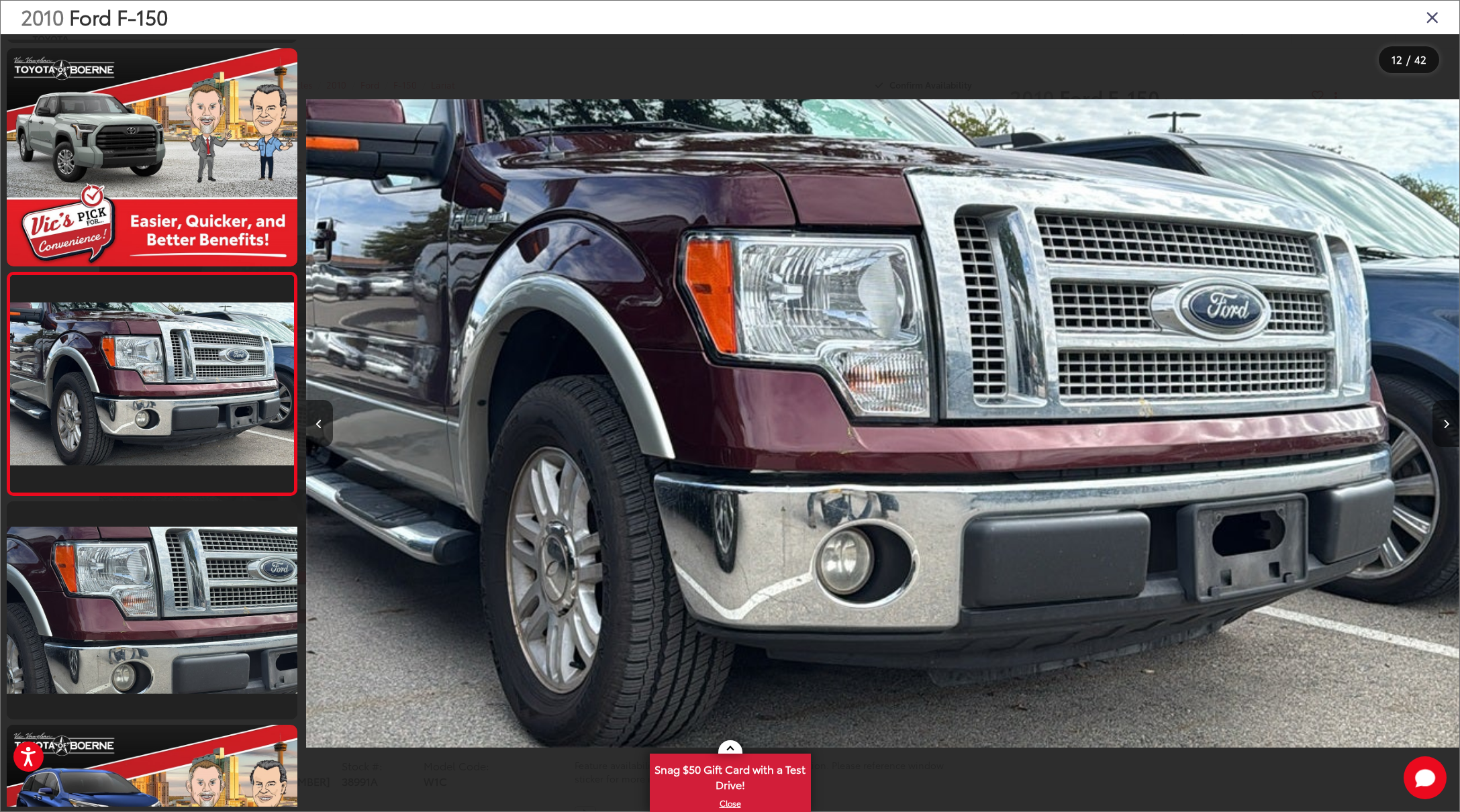
click at [1445, 423] on icon "Next image" at bounding box center [1446, 424] width 6 height 9
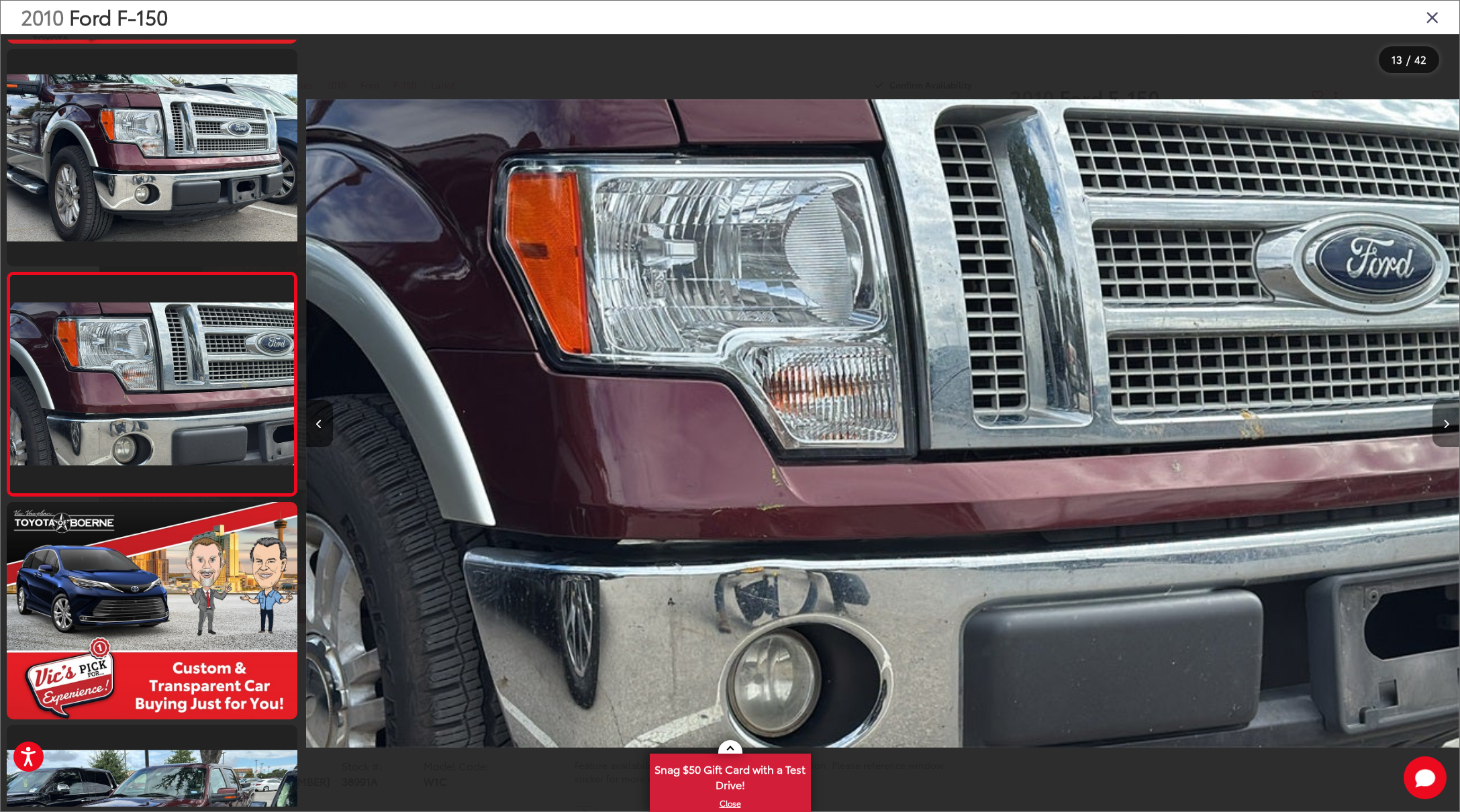
click at [1445, 423] on icon "Next image" at bounding box center [1446, 424] width 6 height 9
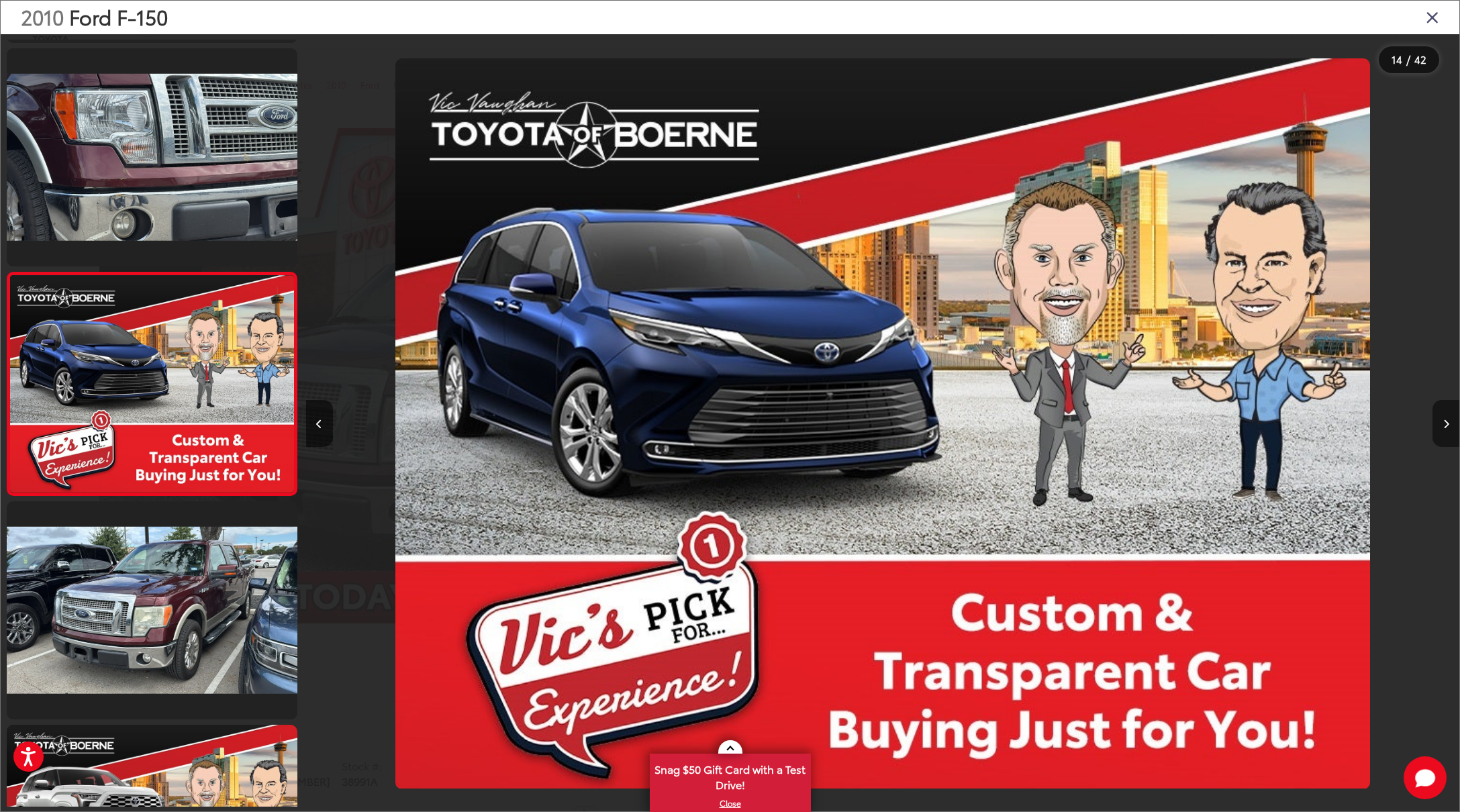
click at [1445, 423] on icon "Next image" at bounding box center [1446, 424] width 6 height 9
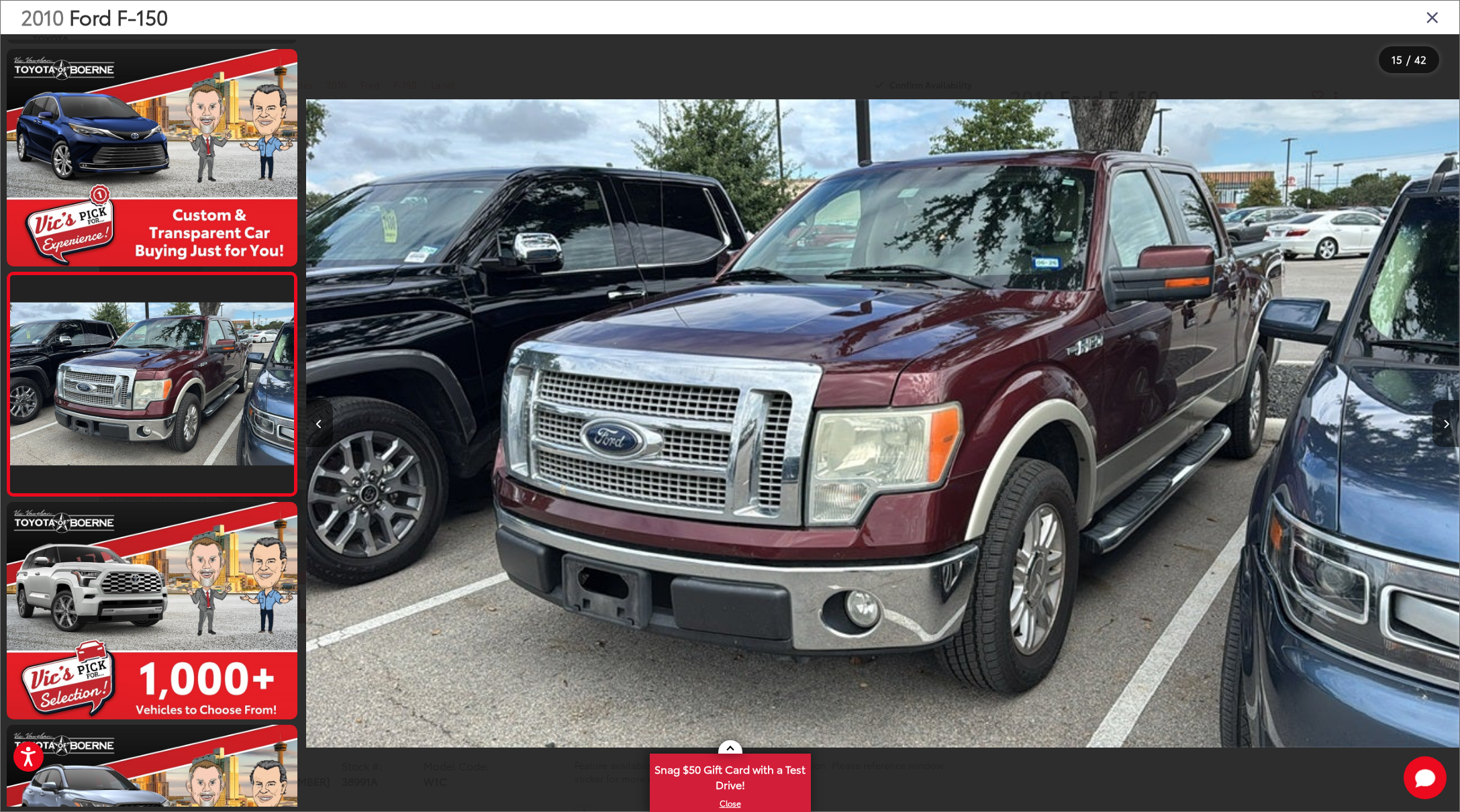
click at [1445, 423] on icon "Next image" at bounding box center [1446, 424] width 6 height 9
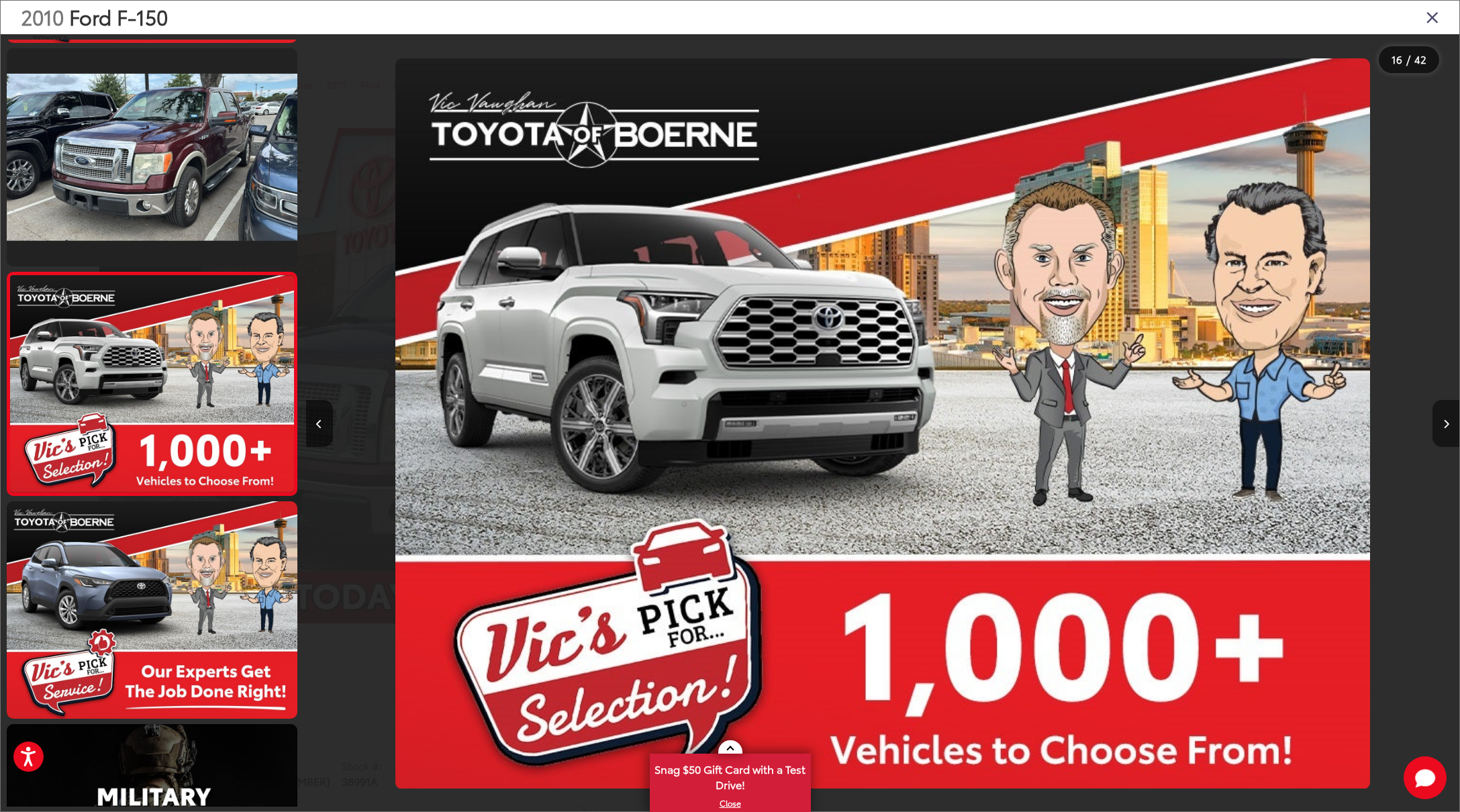
click at [1445, 423] on icon "Next image" at bounding box center [1446, 424] width 6 height 9
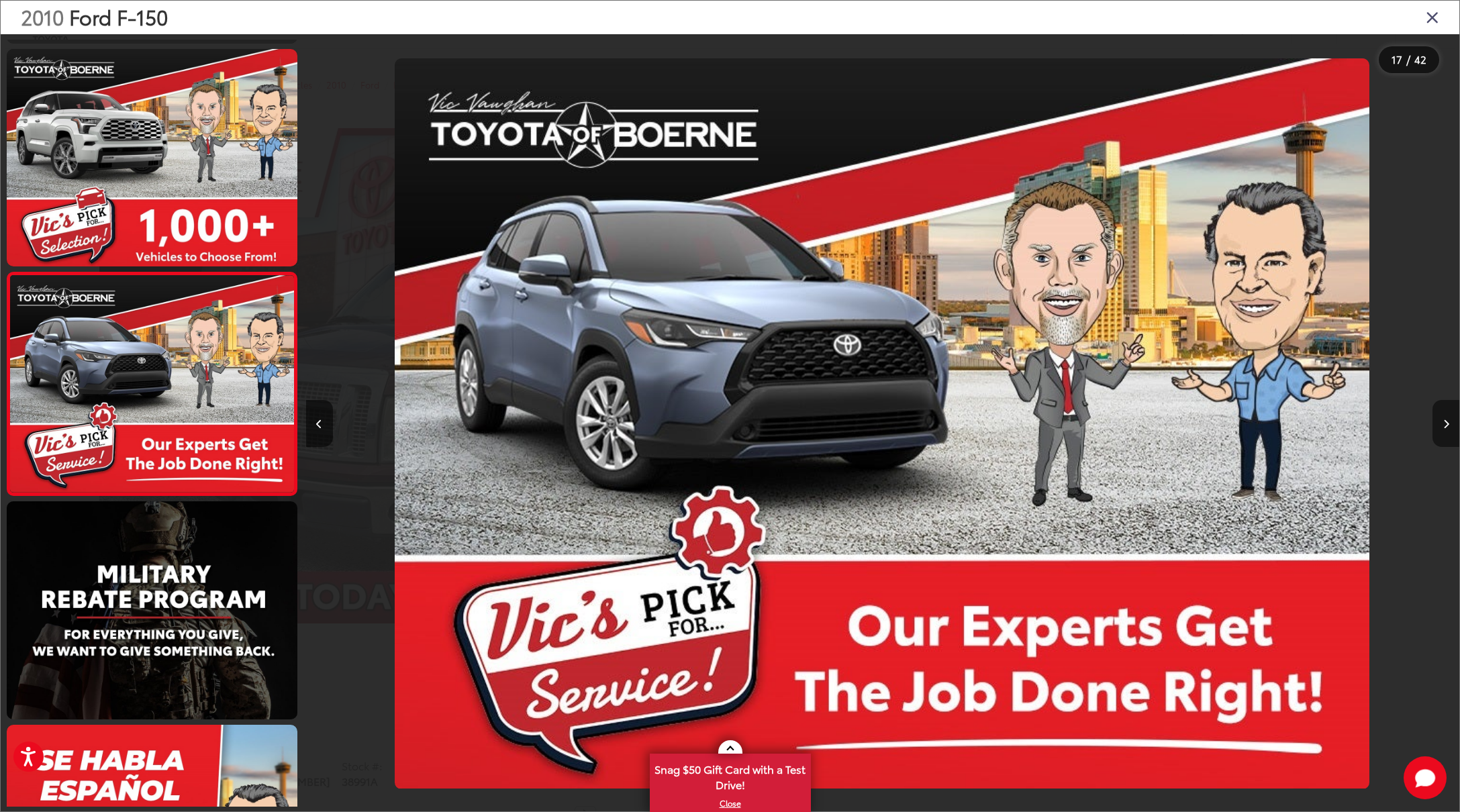
click at [1445, 423] on icon "Next image" at bounding box center [1446, 424] width 6 height 9
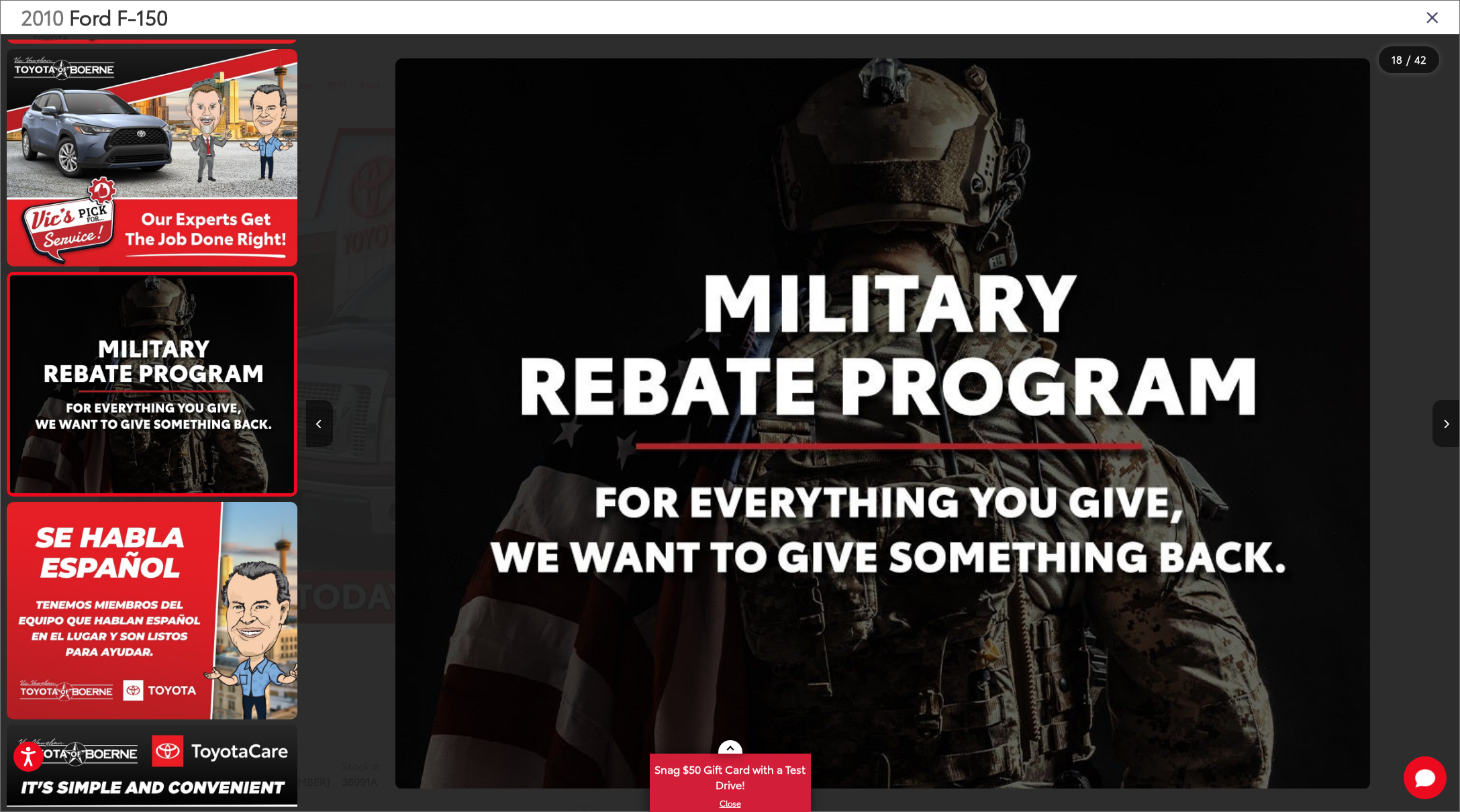
click at [1445, 423] on icon "Next image" at bounding box center [1446, 424] width 6 height 9
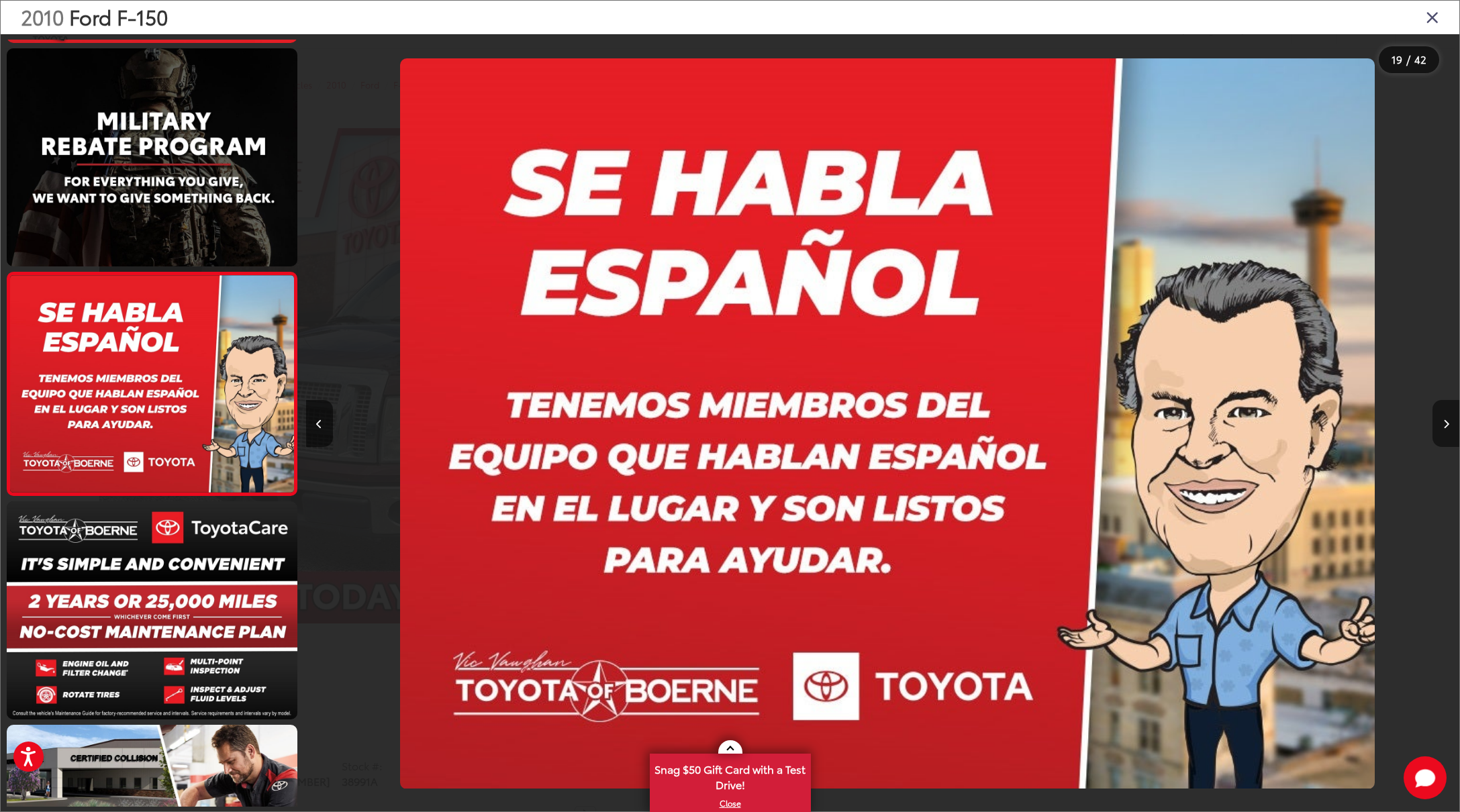
click at [1445, 423] on icon "Next image" at bounding box center [1446, 424] width 6 height 9
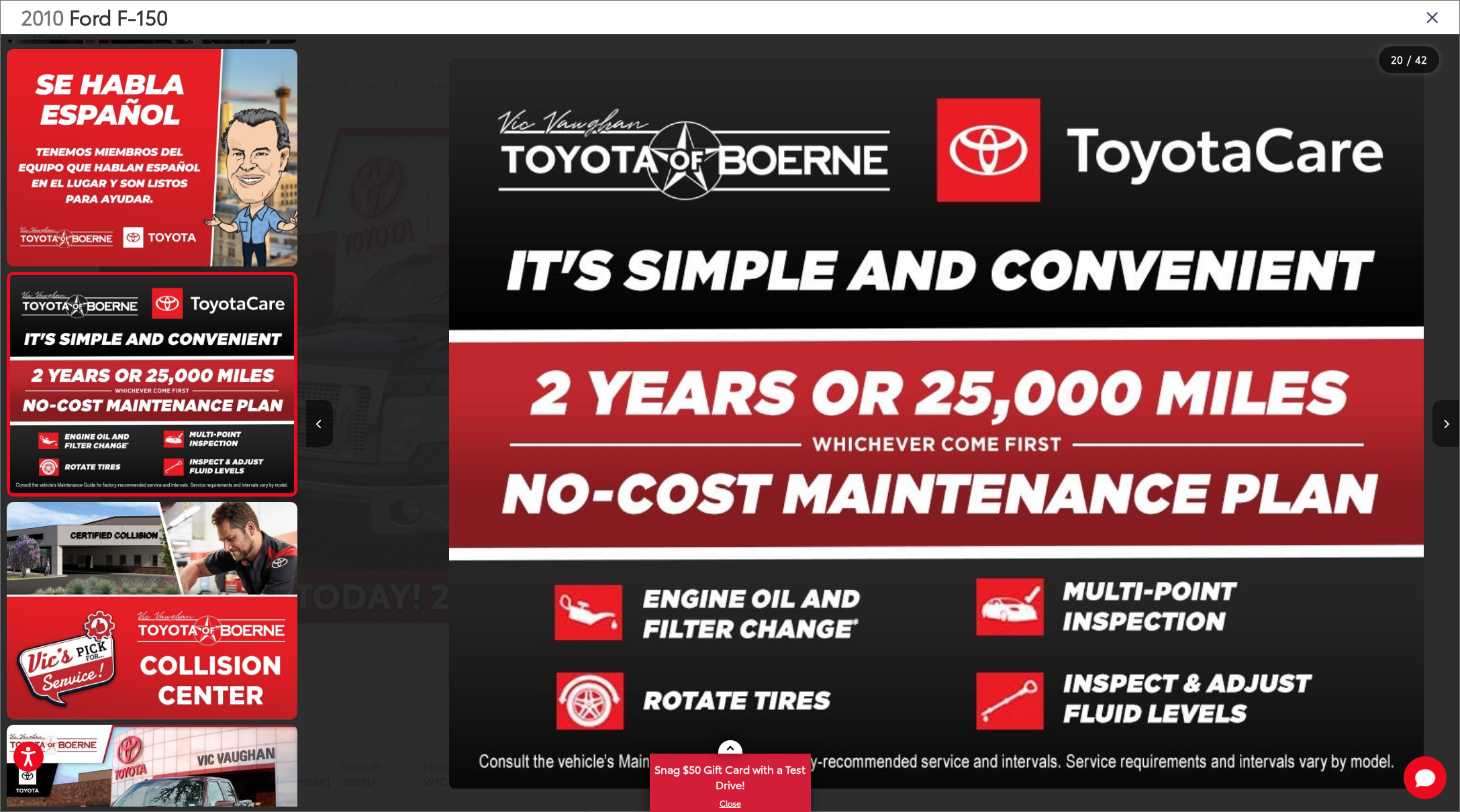
click at [1445, 423] on icon "Next image" at bounding box center [1446, 424] width 6 height 9
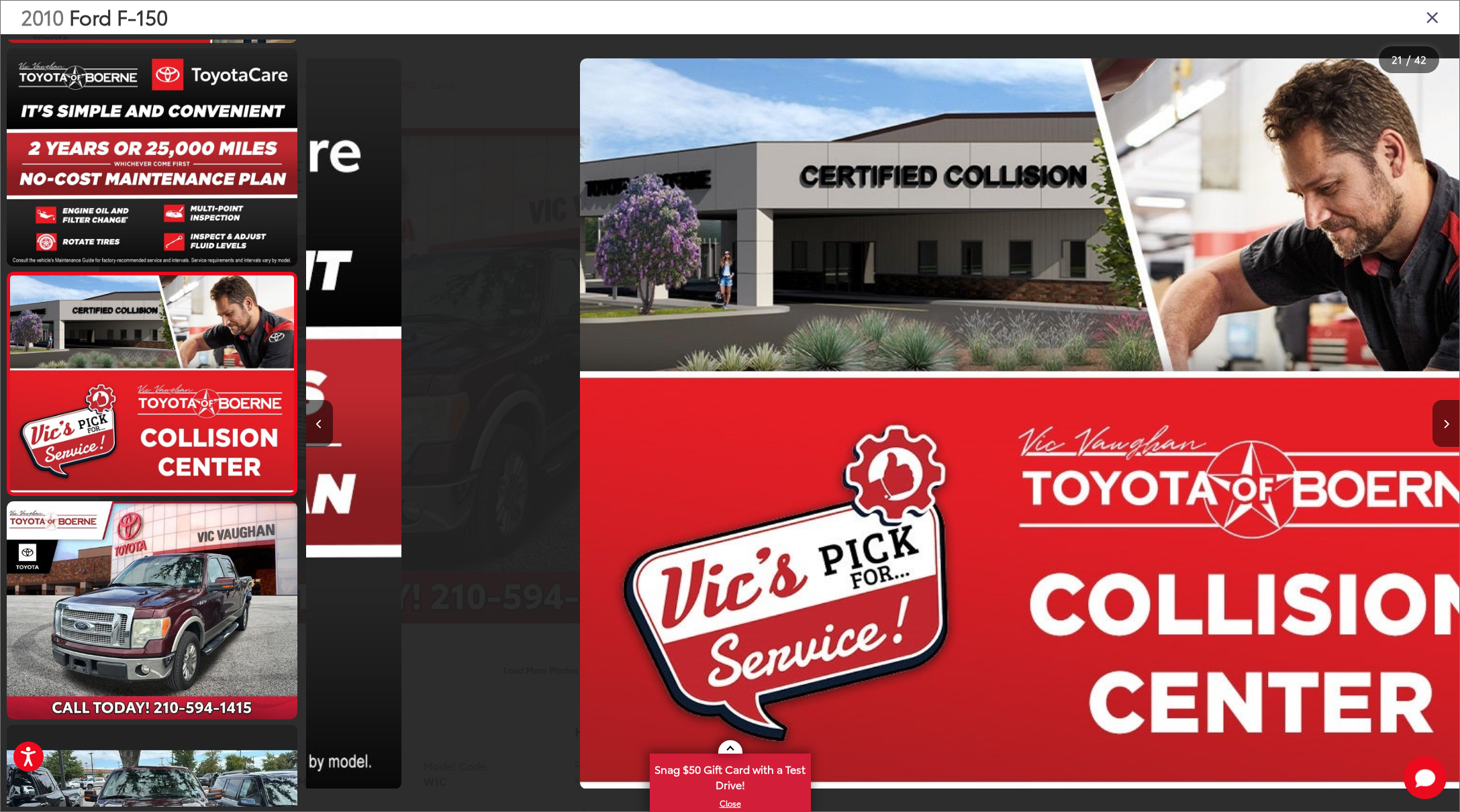
click at [1445, 423] on icon "Next image" at bounding box center [1446, 424] width 6 height 9
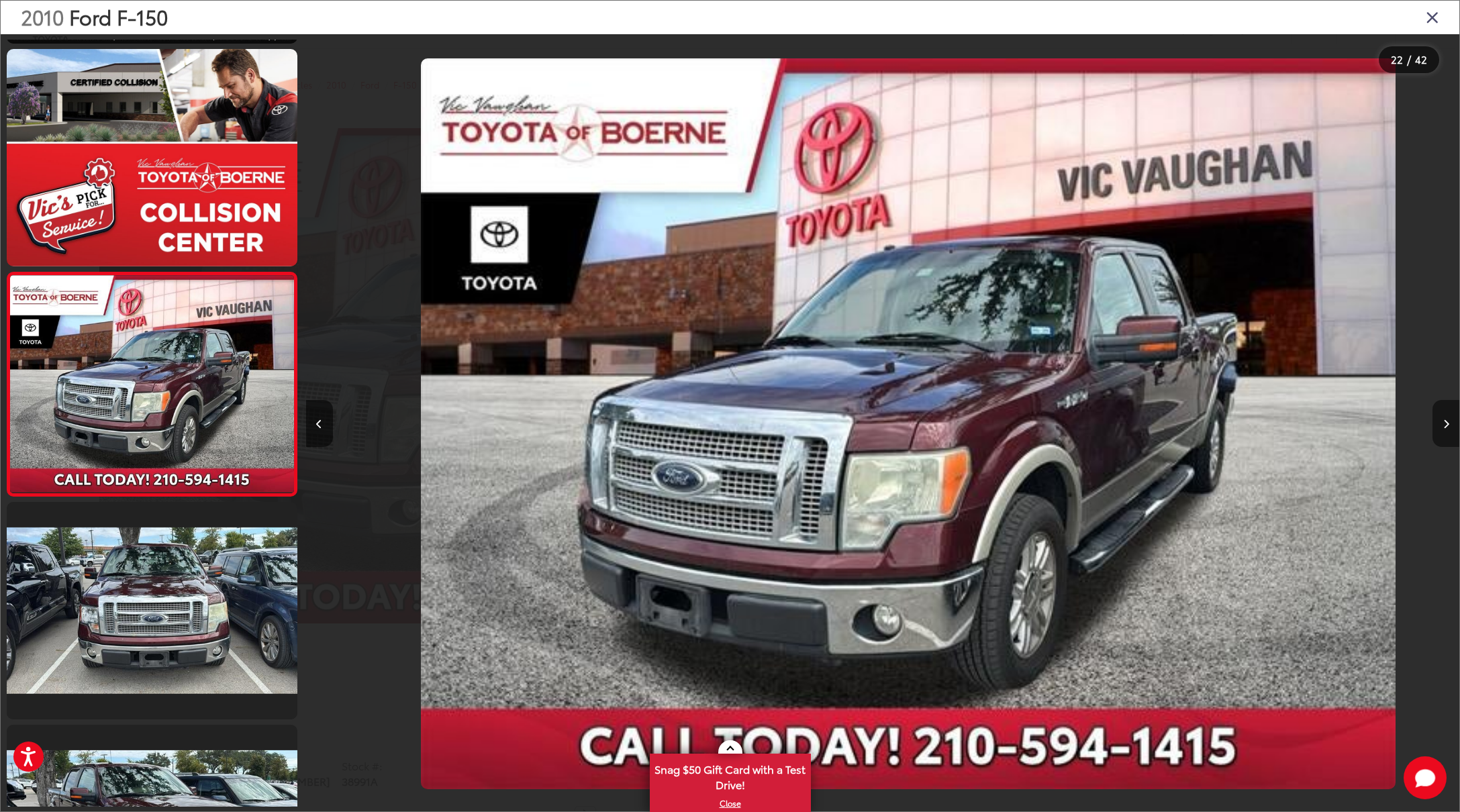
click at [1445, 423] on icon "Next image" at bounding box center [1446, 424] width 6 height 9
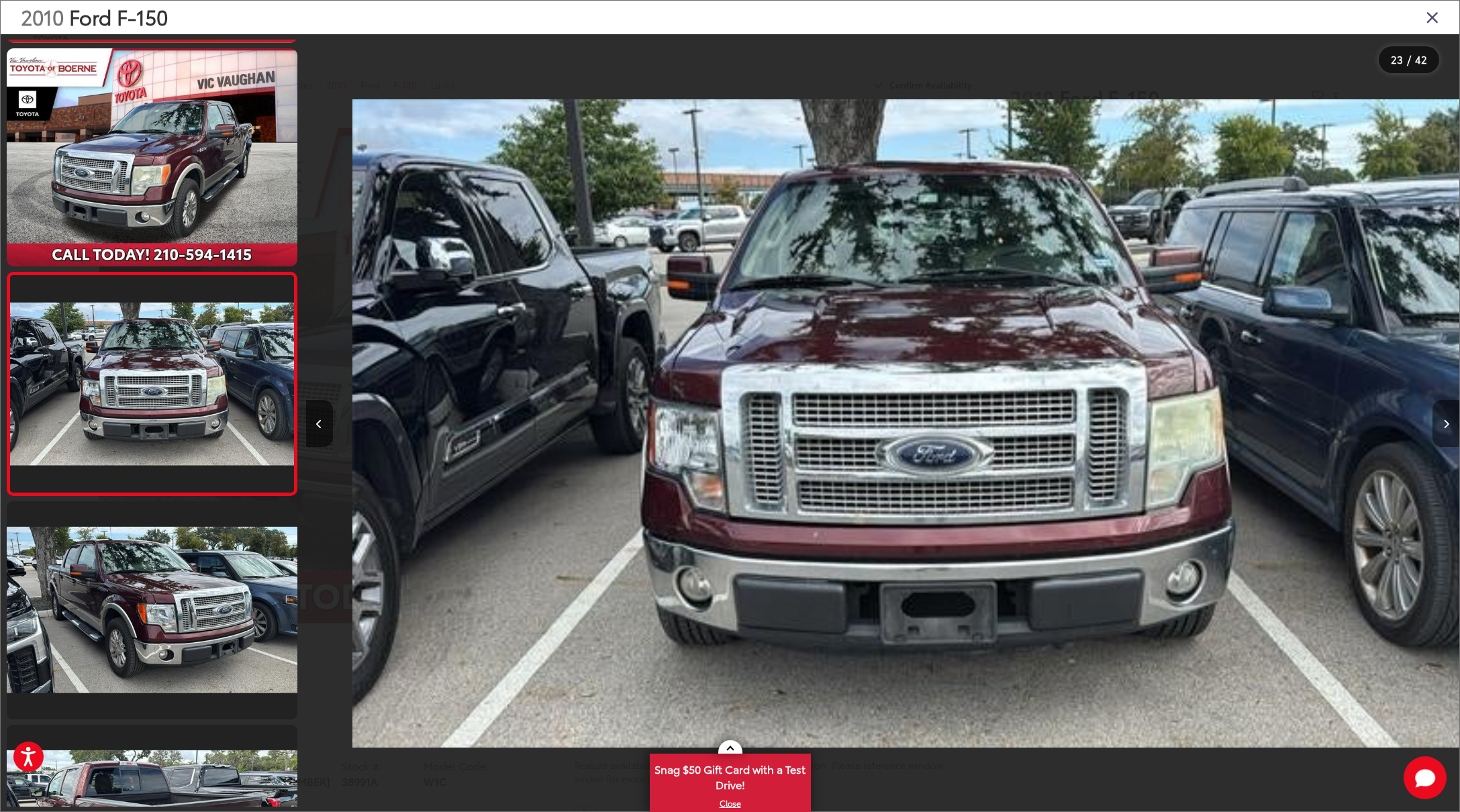
click at [1445, 423] on icon "Next image" at bounding box center [1446, 424] width 6 height 9
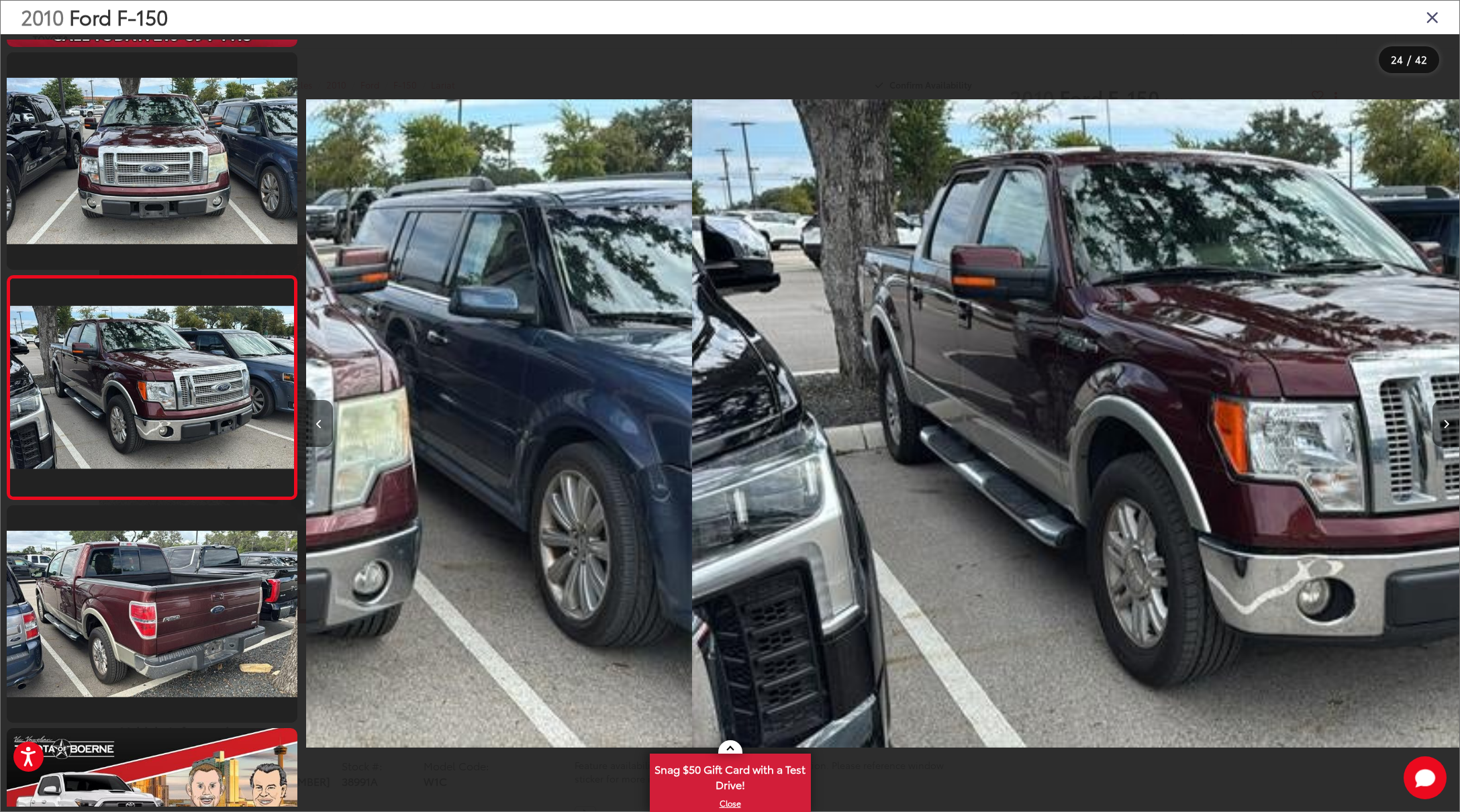
click at [1445, 423] on icon "Next image" at bounding box center [1446, 424] width 6 height 9
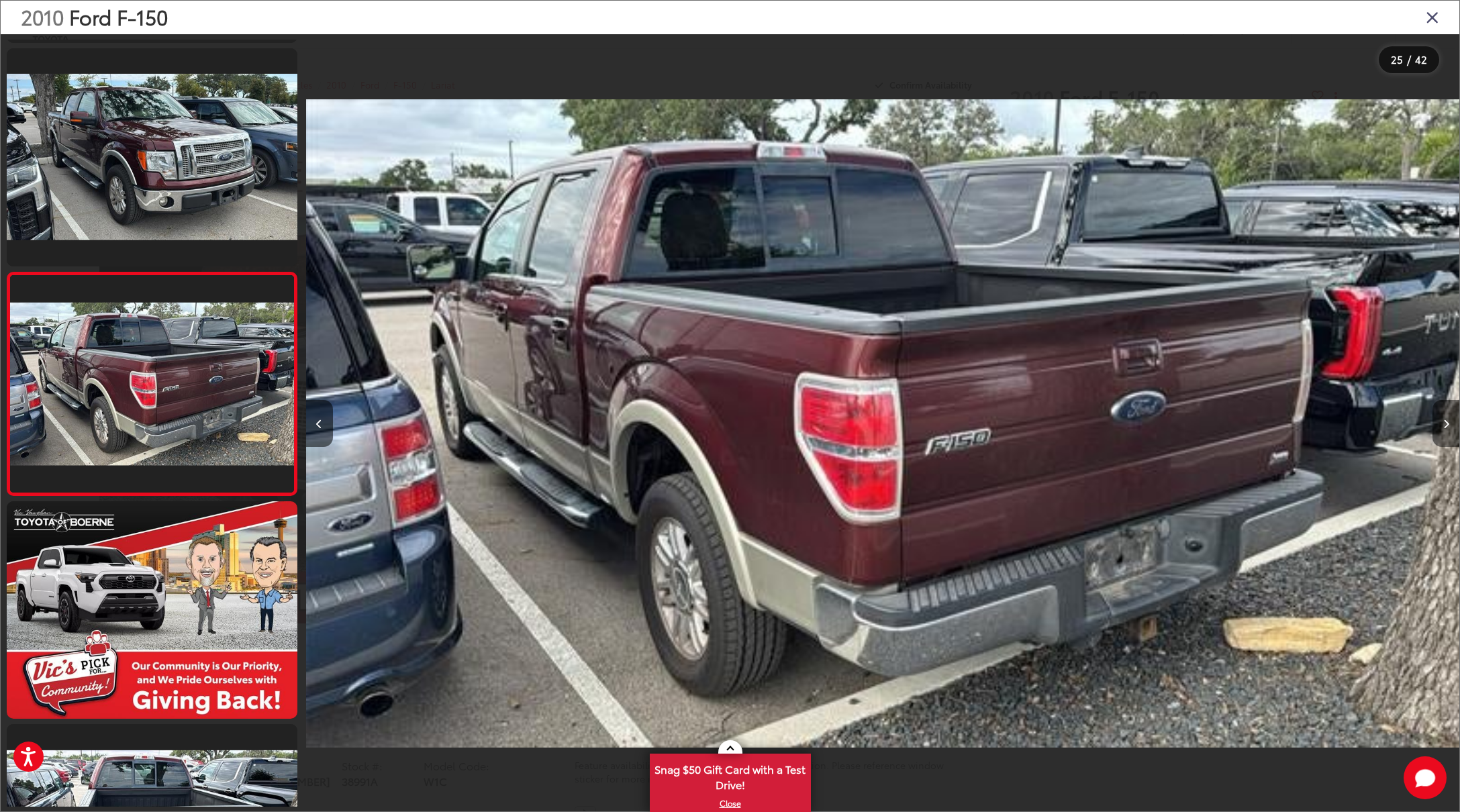
click at [1445, 423] on icon "Next image" at bounding box center [1446, 424] width 6 height 9
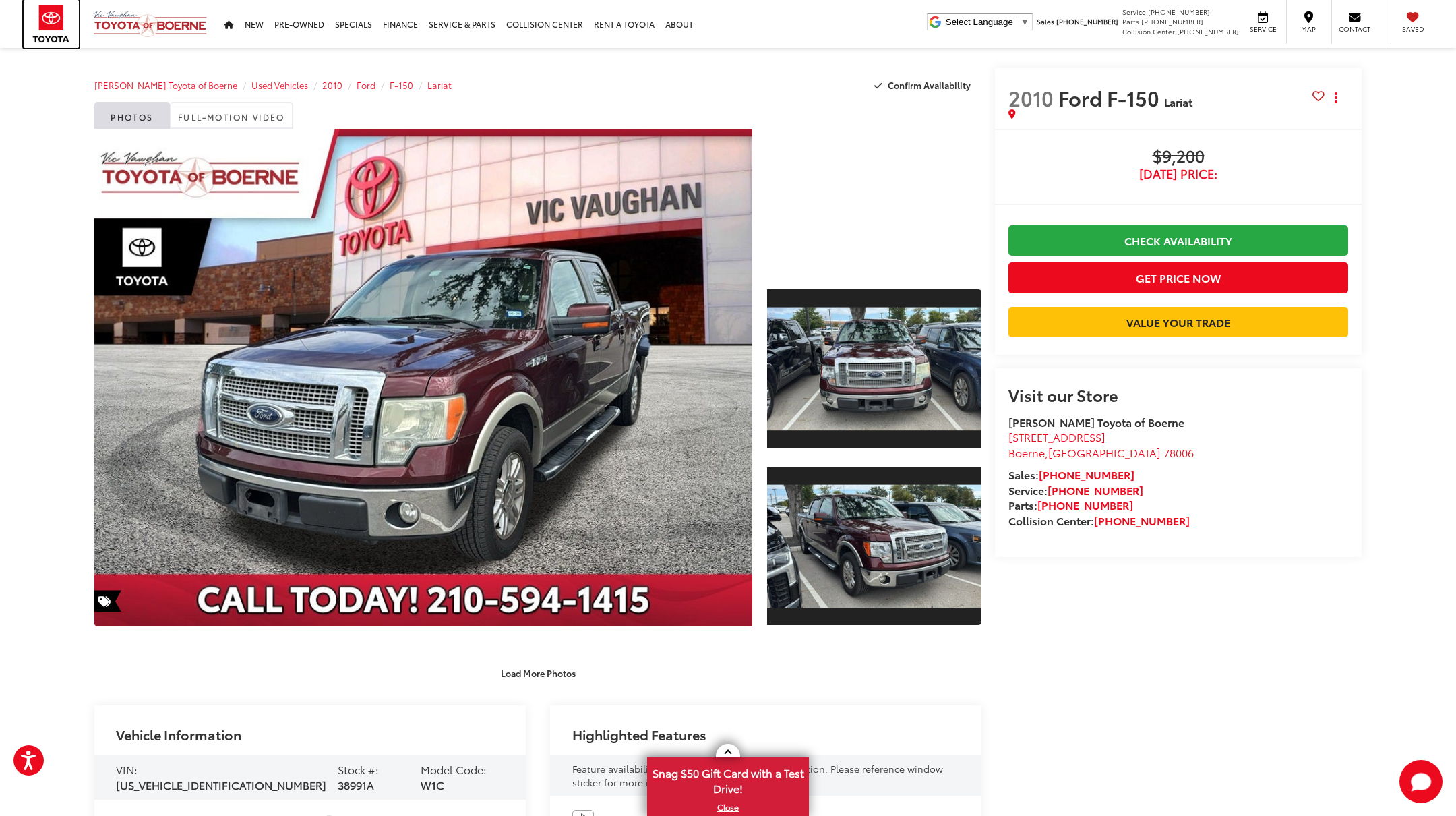
click at [41, 8] on img at bounding box center [51, 24] width 55 height 48
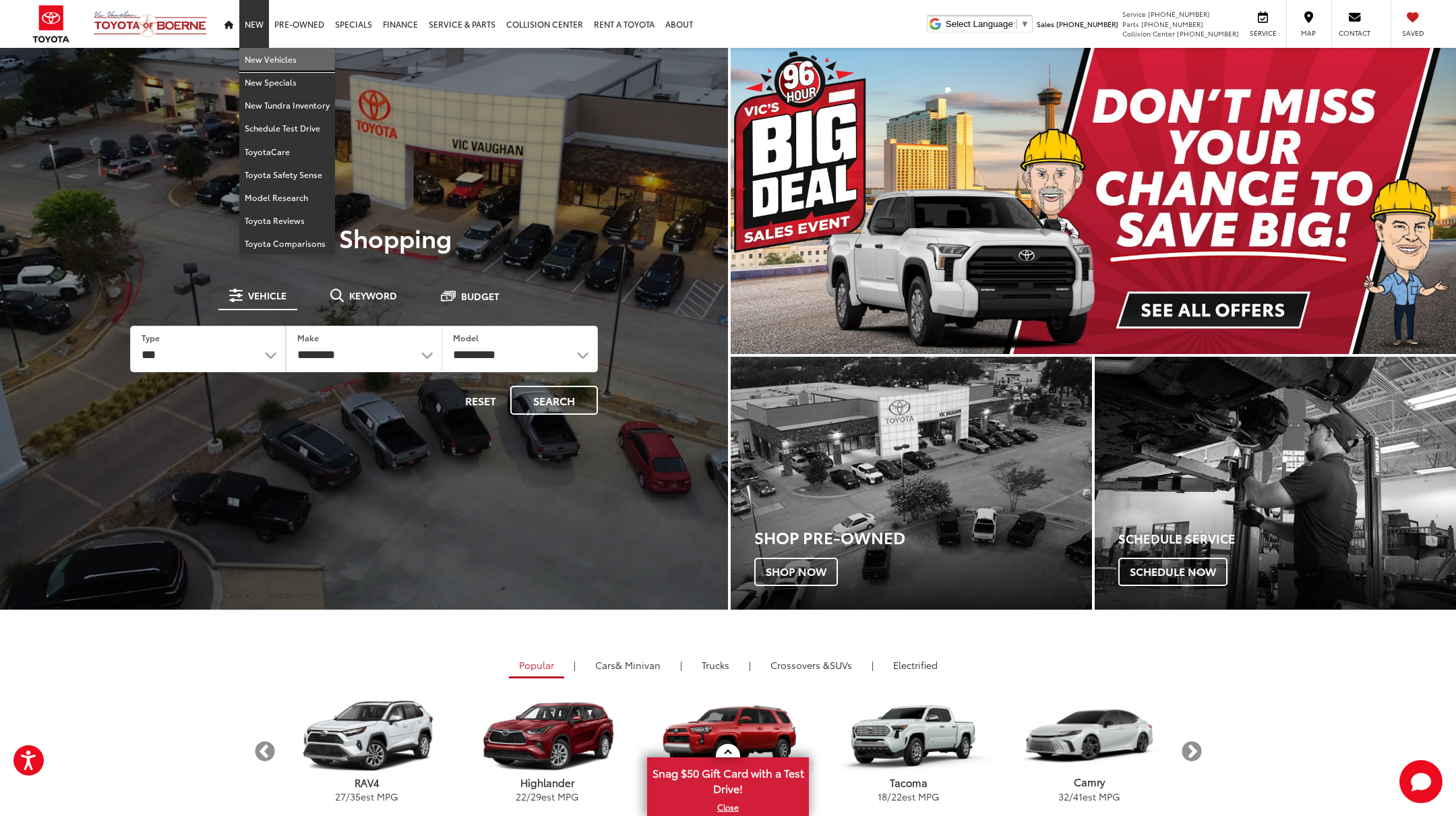
click at [259, 61] on link "New Vehicles" at bounding box center [287, 59] width 96 height 23
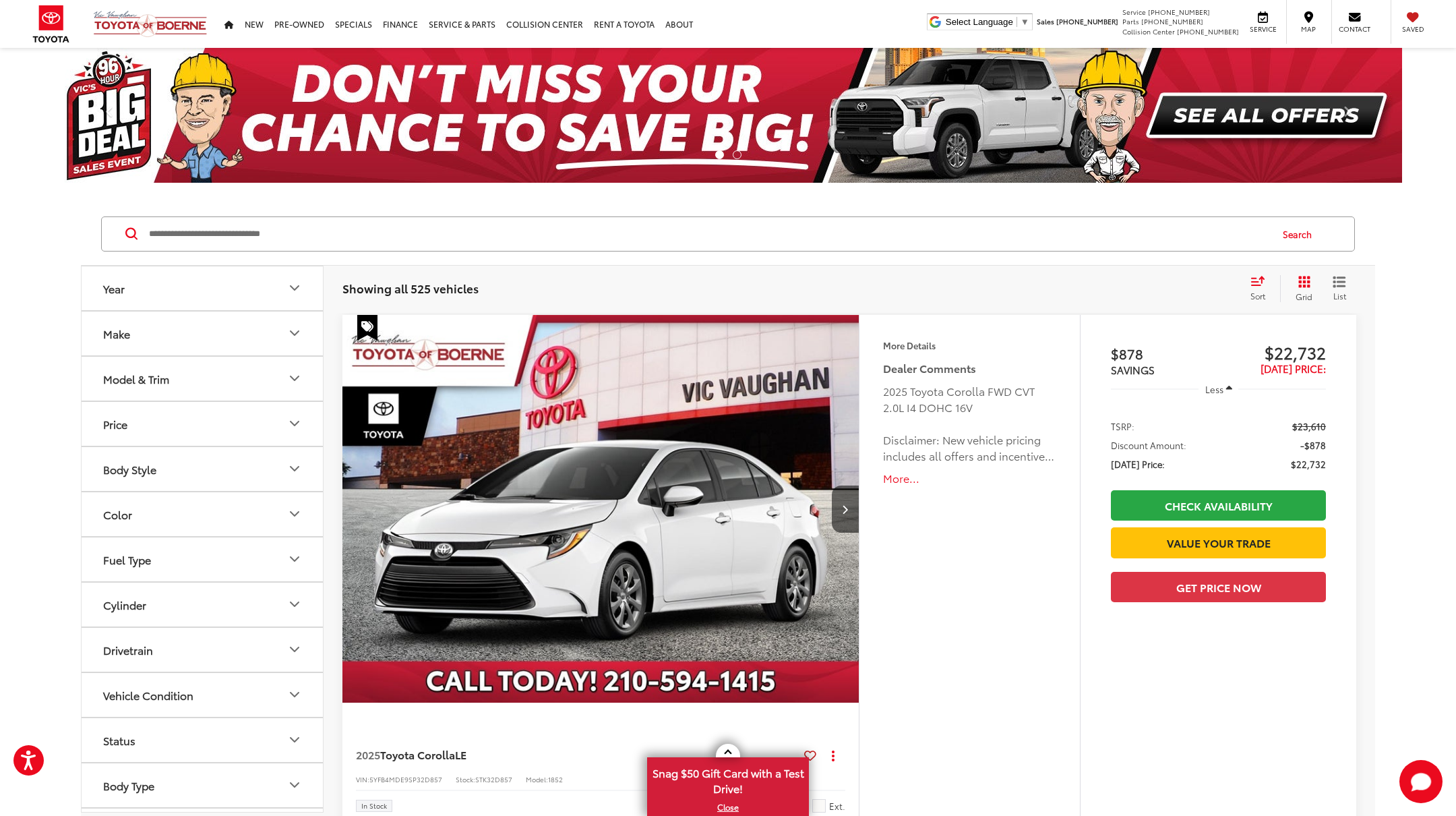
click at [97, 336] on button "Make" at bounding box center [203, 333] width 243 height 44
click at [124, 461] on div "Model & Trim" at bounding box center [136, 465] width 66 height 13
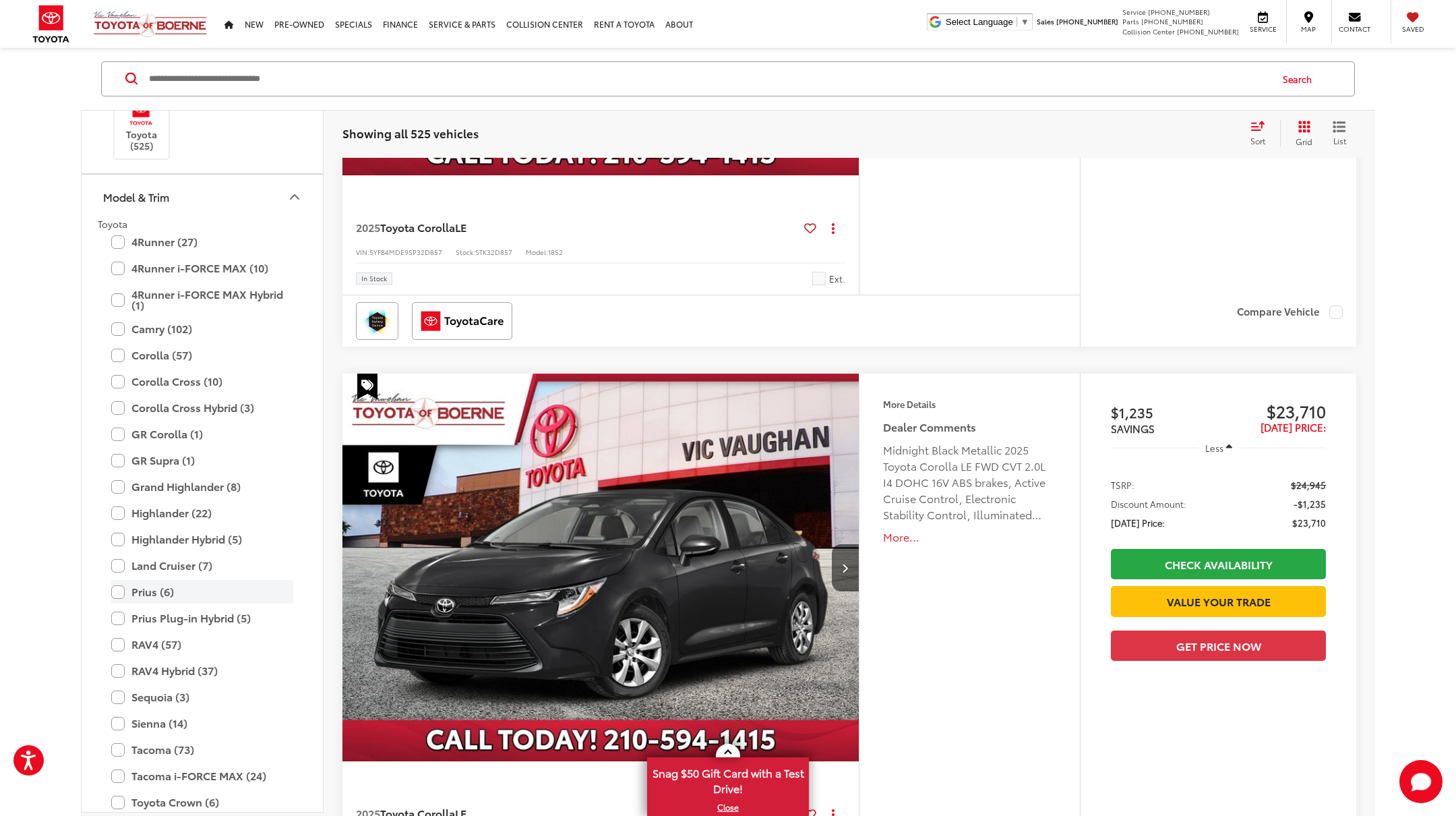
scroll to position [228, 0]
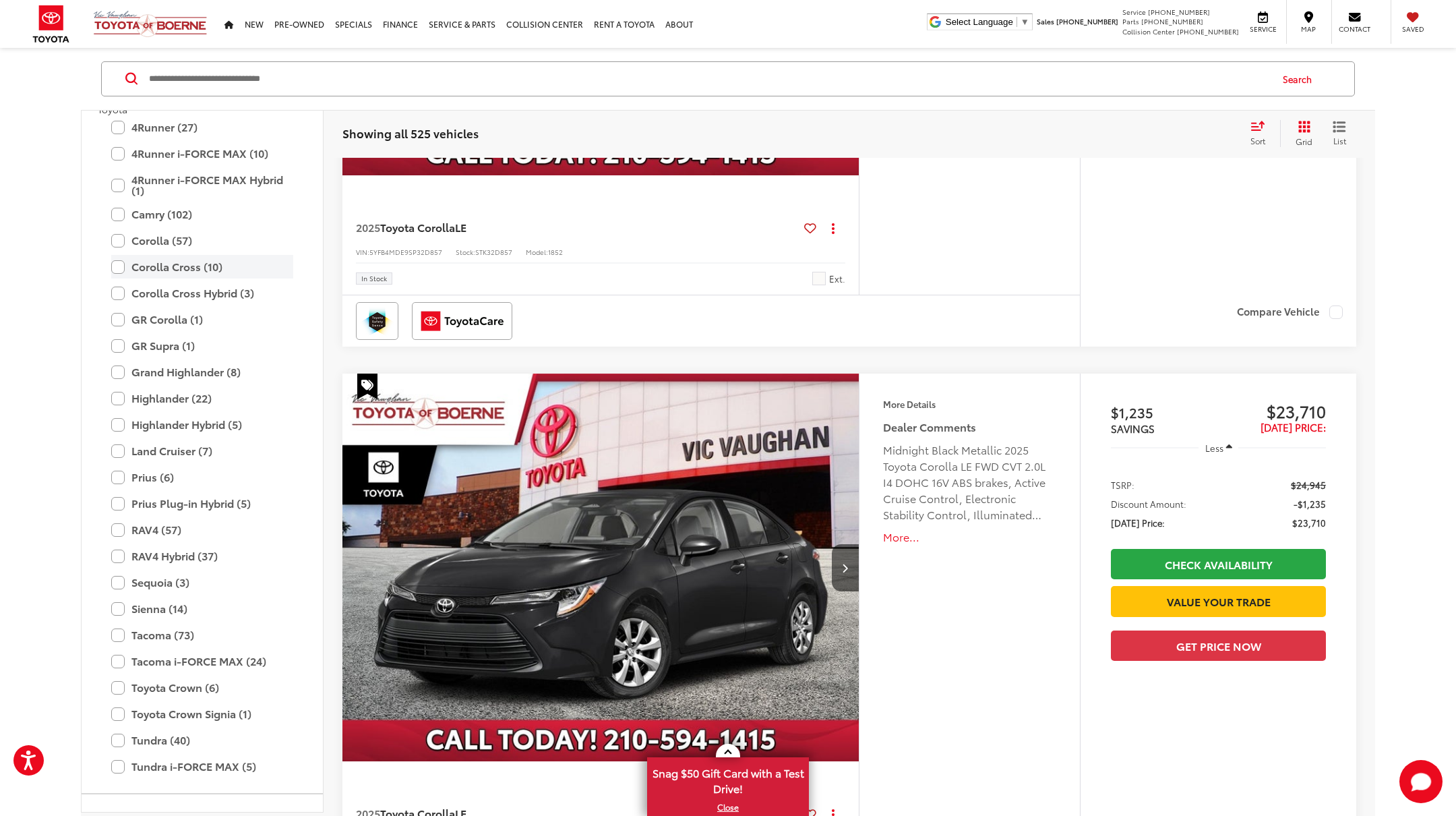
click at [117, 266] on label "Corolla Cross (10)" at bounding box center [203, 266] width 182 height 23
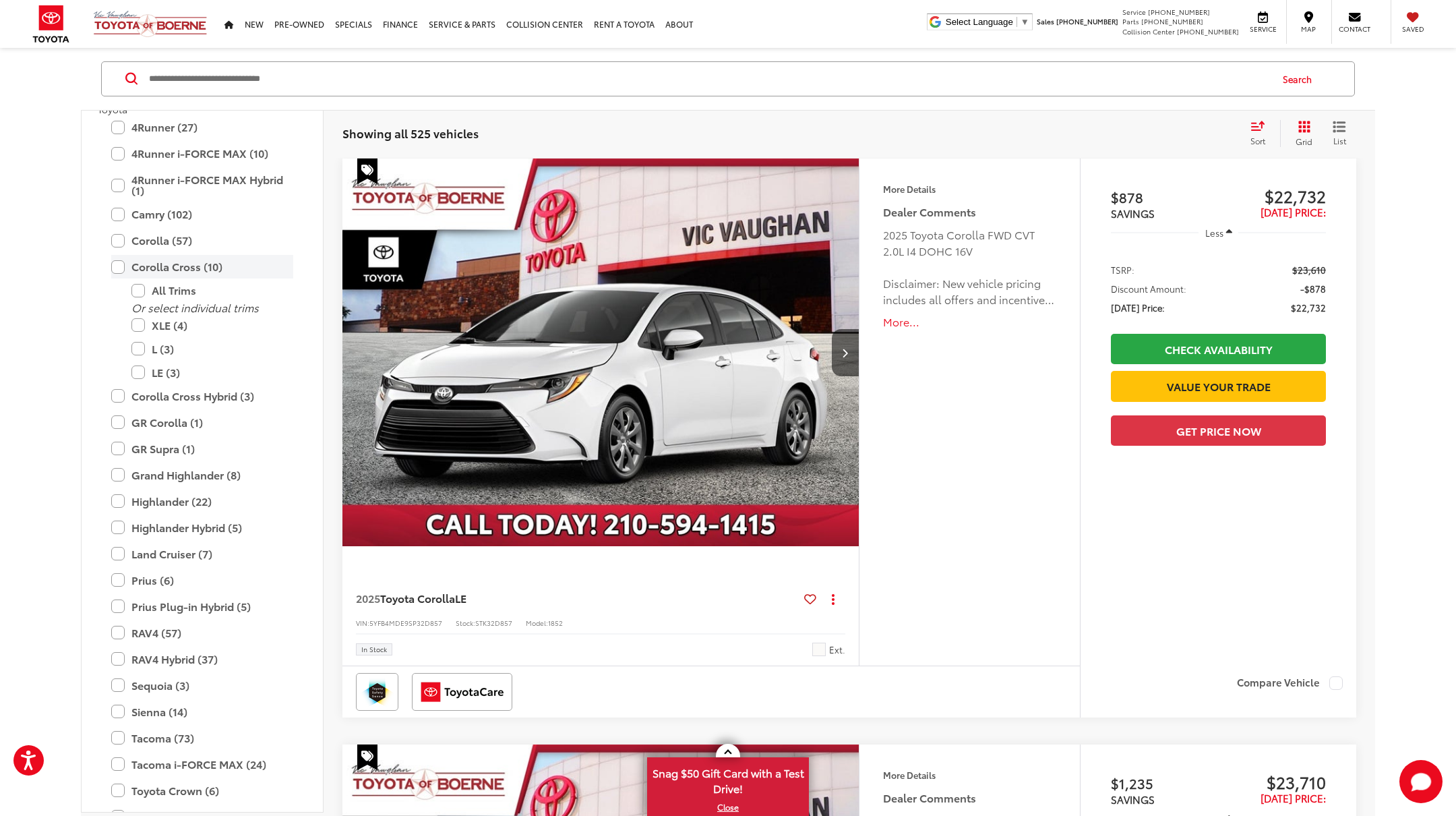
scroll to position [155, 0]
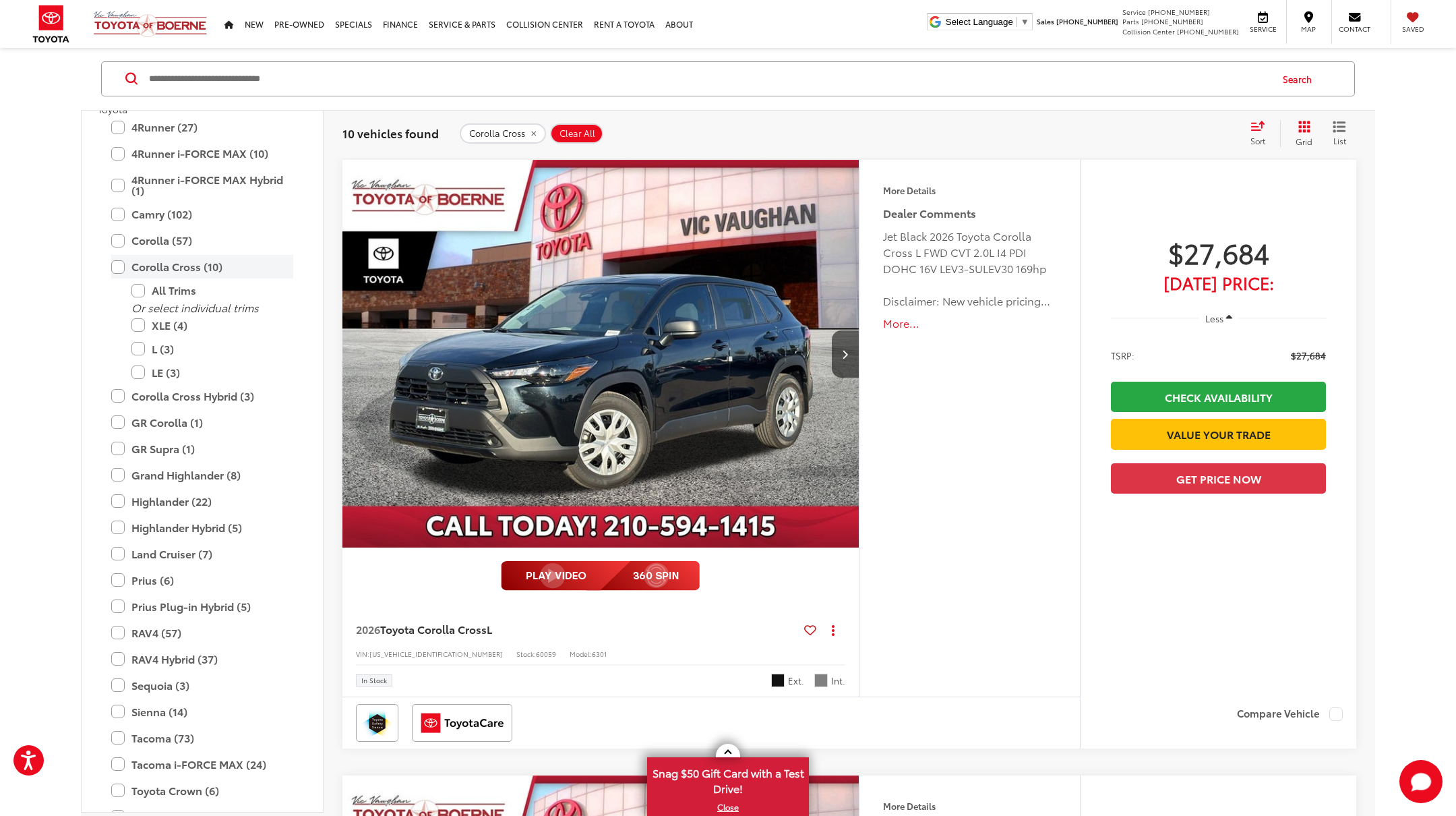
click at [116, 264] on label "Corolla Cross (10)" at bounding box center [203, 266] width 182 height 23
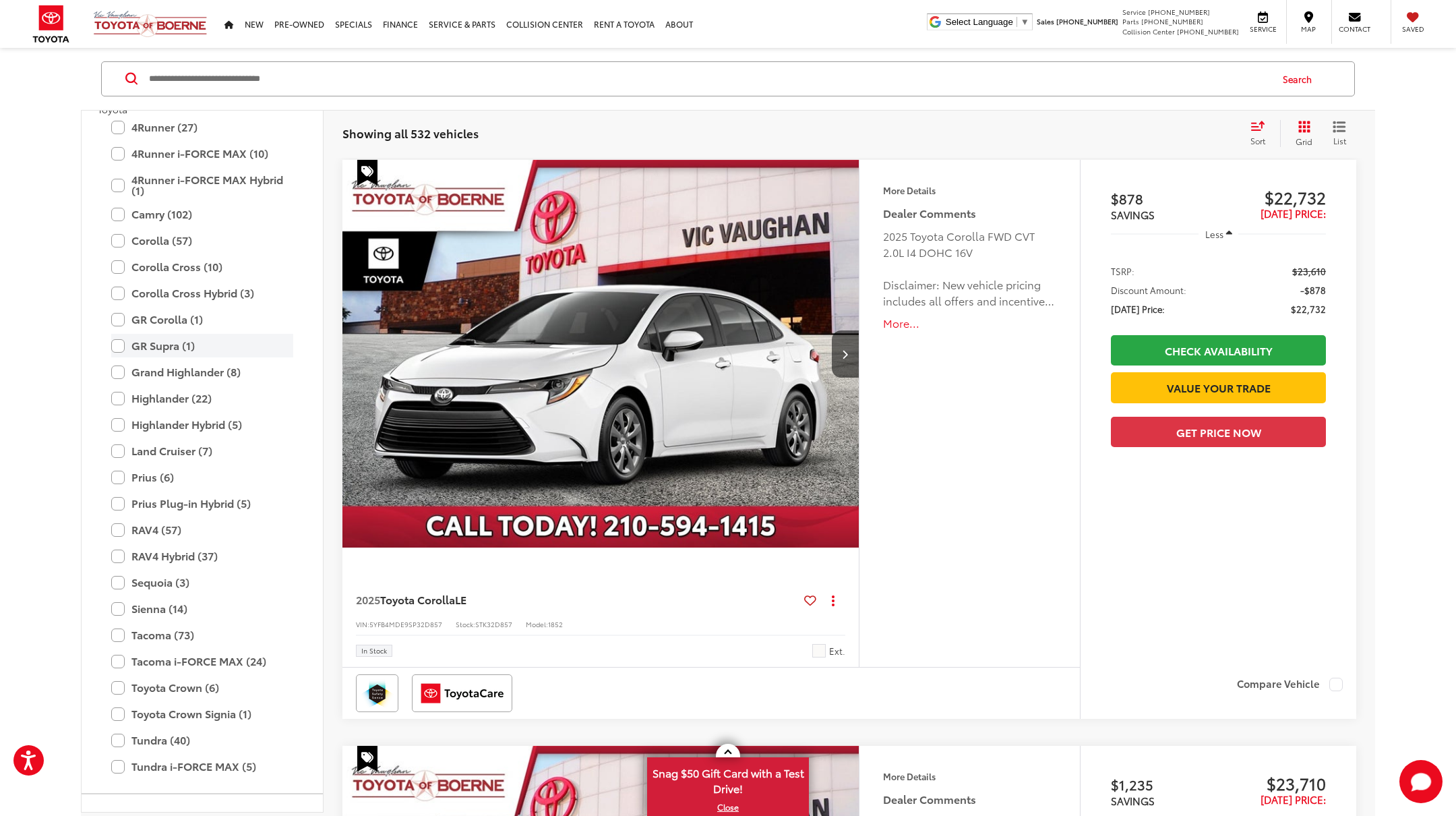
click at [123, 342] on label "GR Supra (1)" at bounding box center [203, 345] width 182 height 23
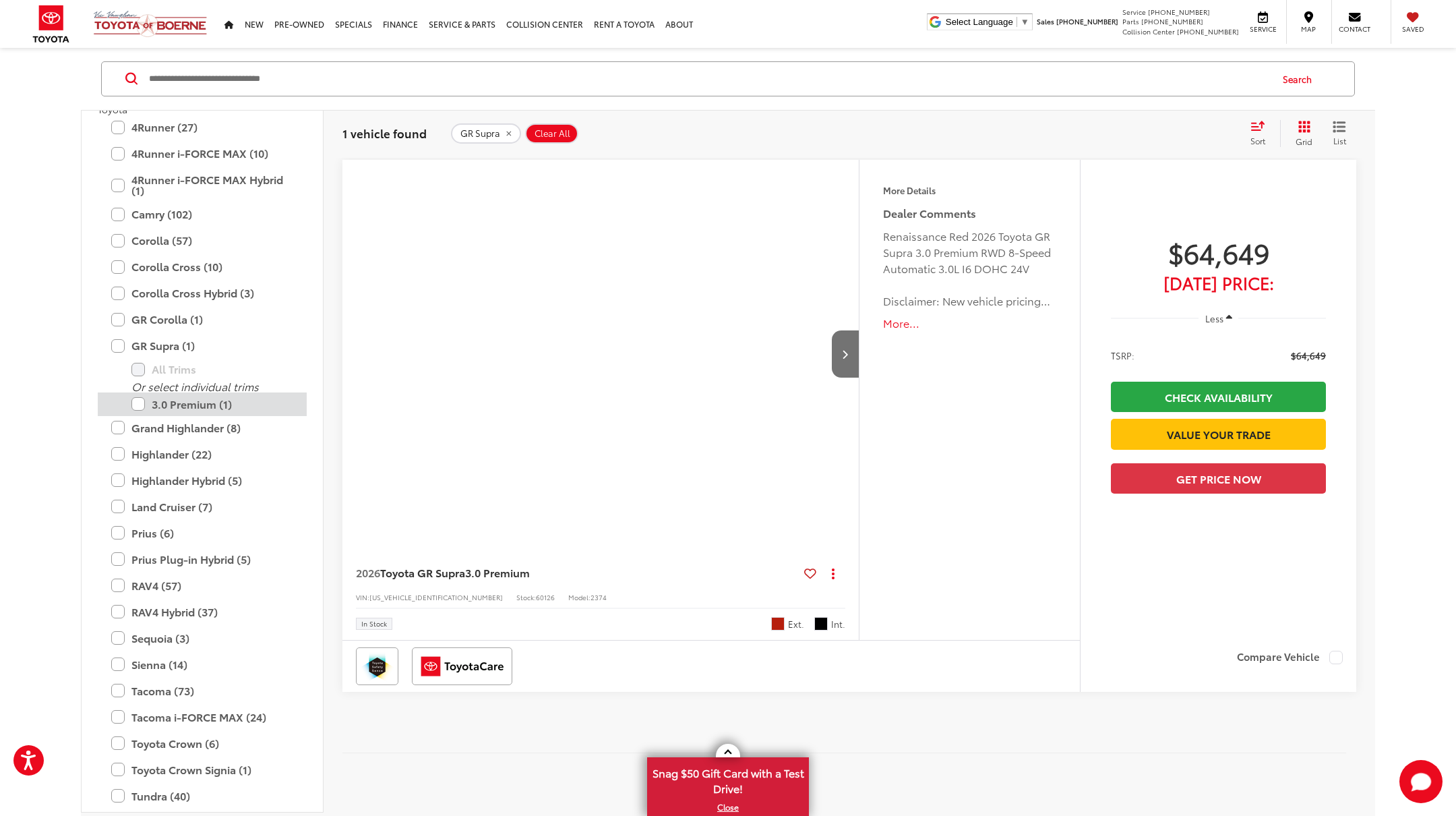
click at [146, 398] on label "3.0 Premium (1)" at bounding box center [212, 404] width 162 height 23
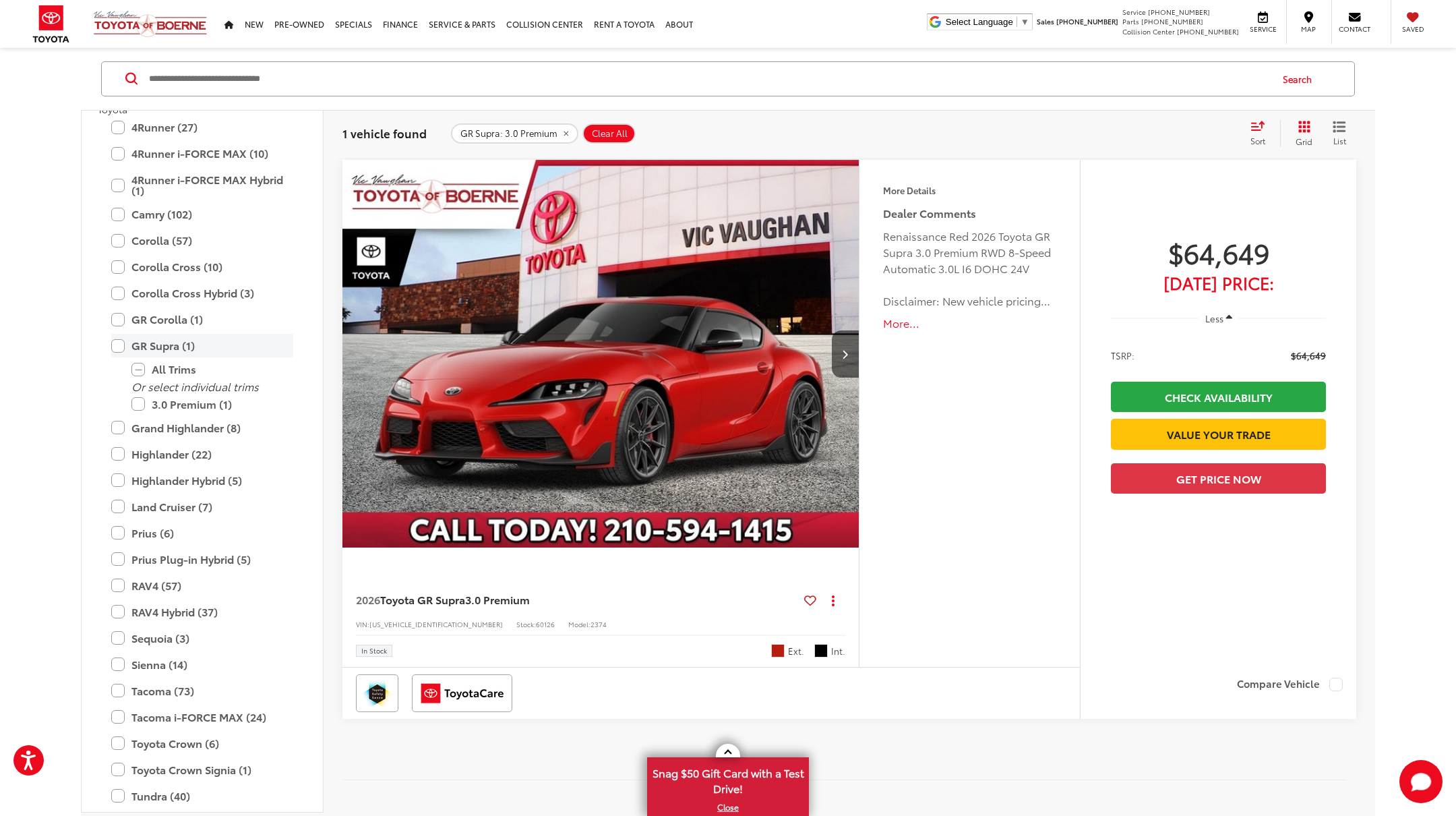
click at [121, 350] on label "GR Supra (1)" at bounding box center [203, 345] width 182 height 23
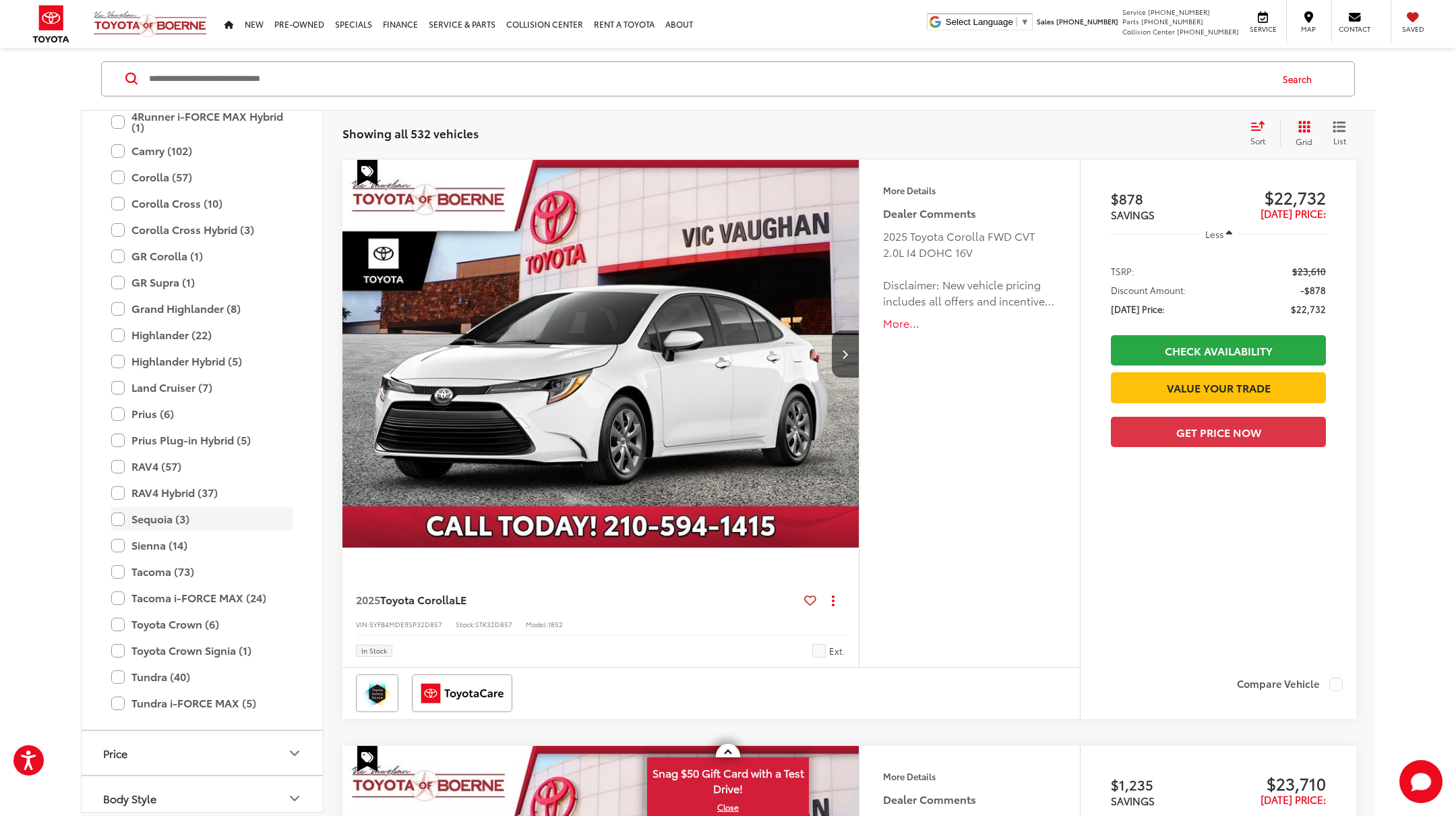
scroll to position [292, 0]
click at [118, 572] on label "Tacoma (73)" at bounding box center [203, 570] width 182 height 23
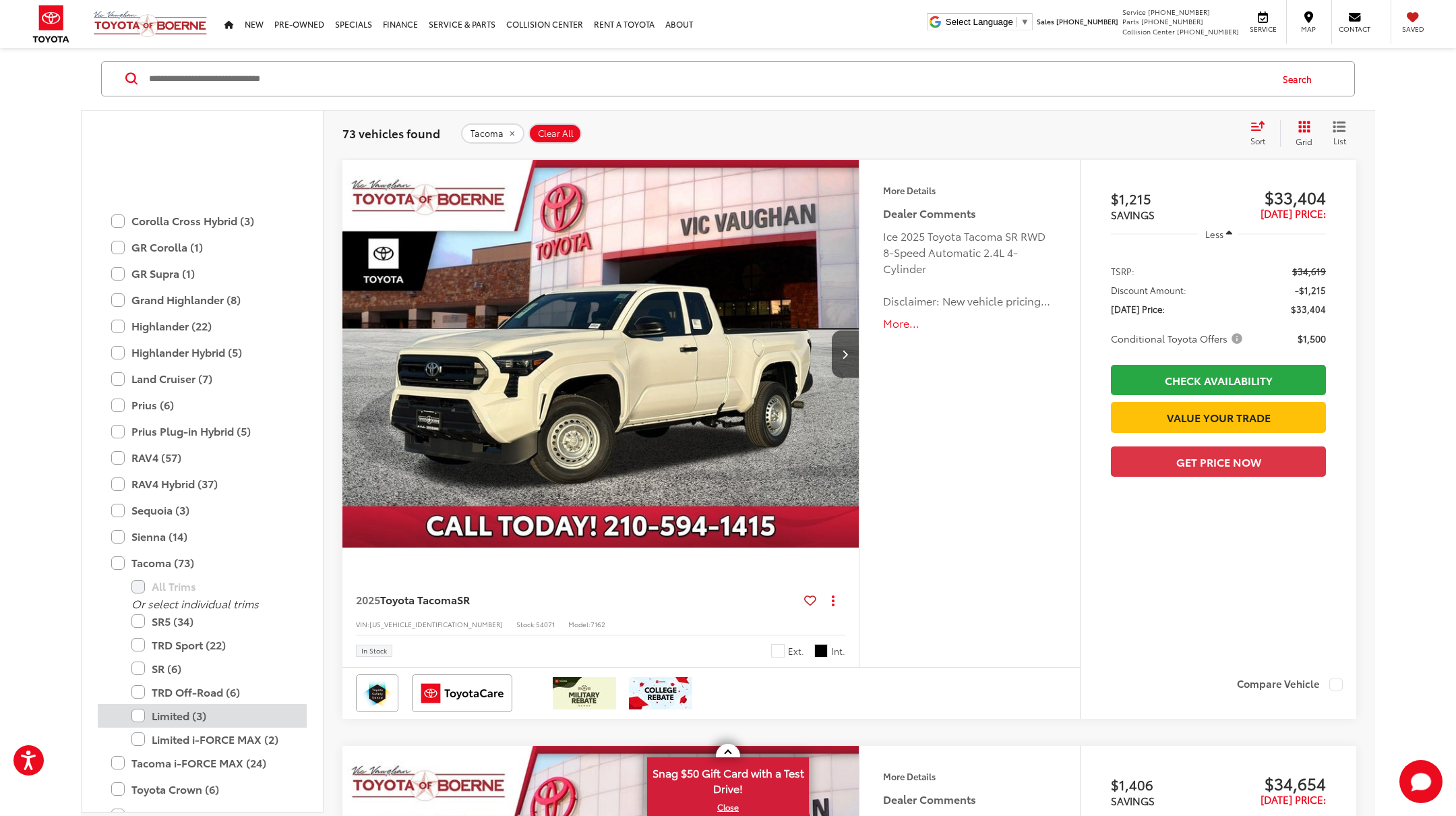
scroll to position [398, 0]
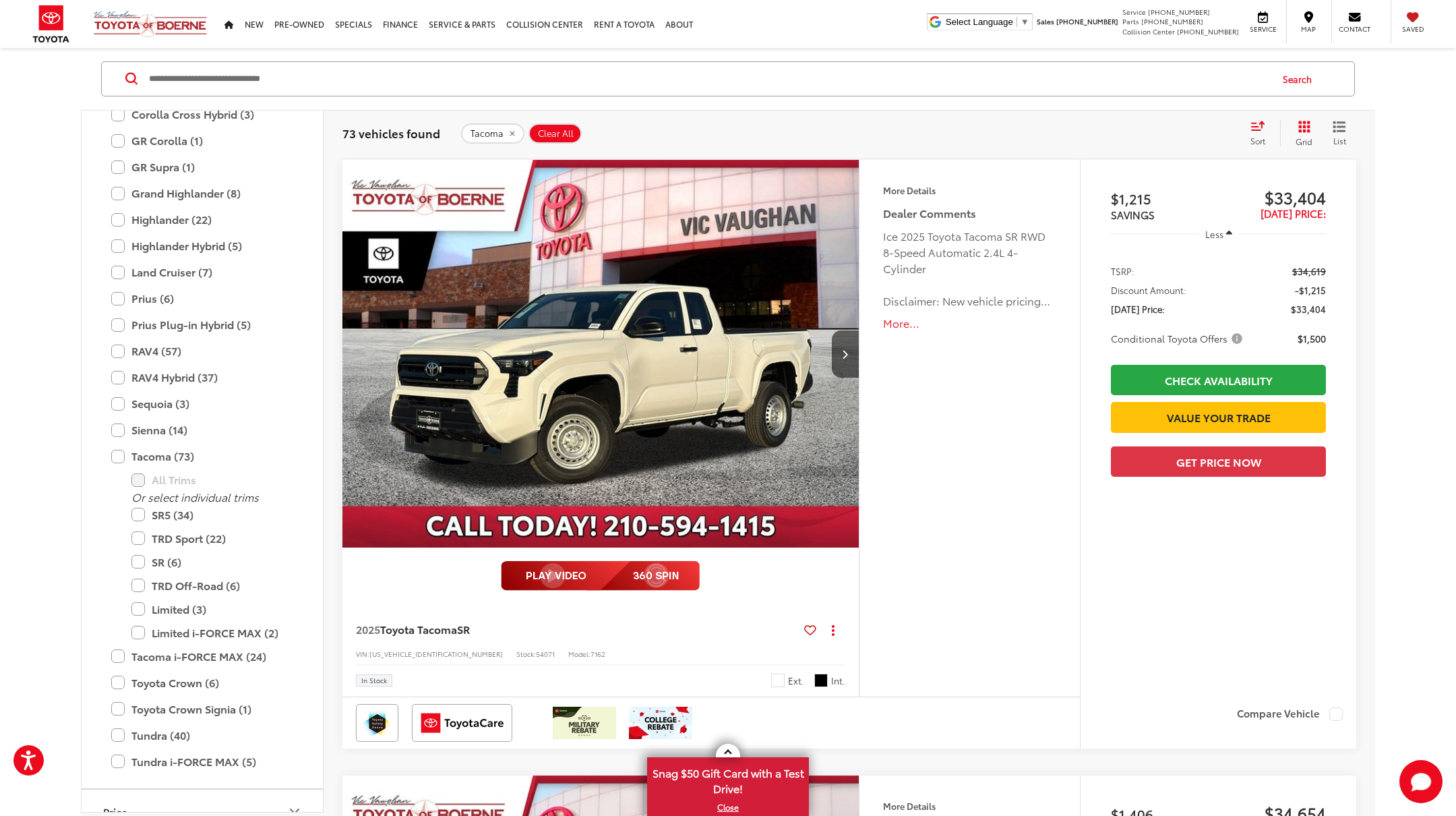
click at [1254, 131] on div "Sort" at bounding box center [1262, 134] width 37 height 27
click at [1125, 126] on div "Tacoma Clear All + 0" at bounding box center [849, 134] width 777 height 20
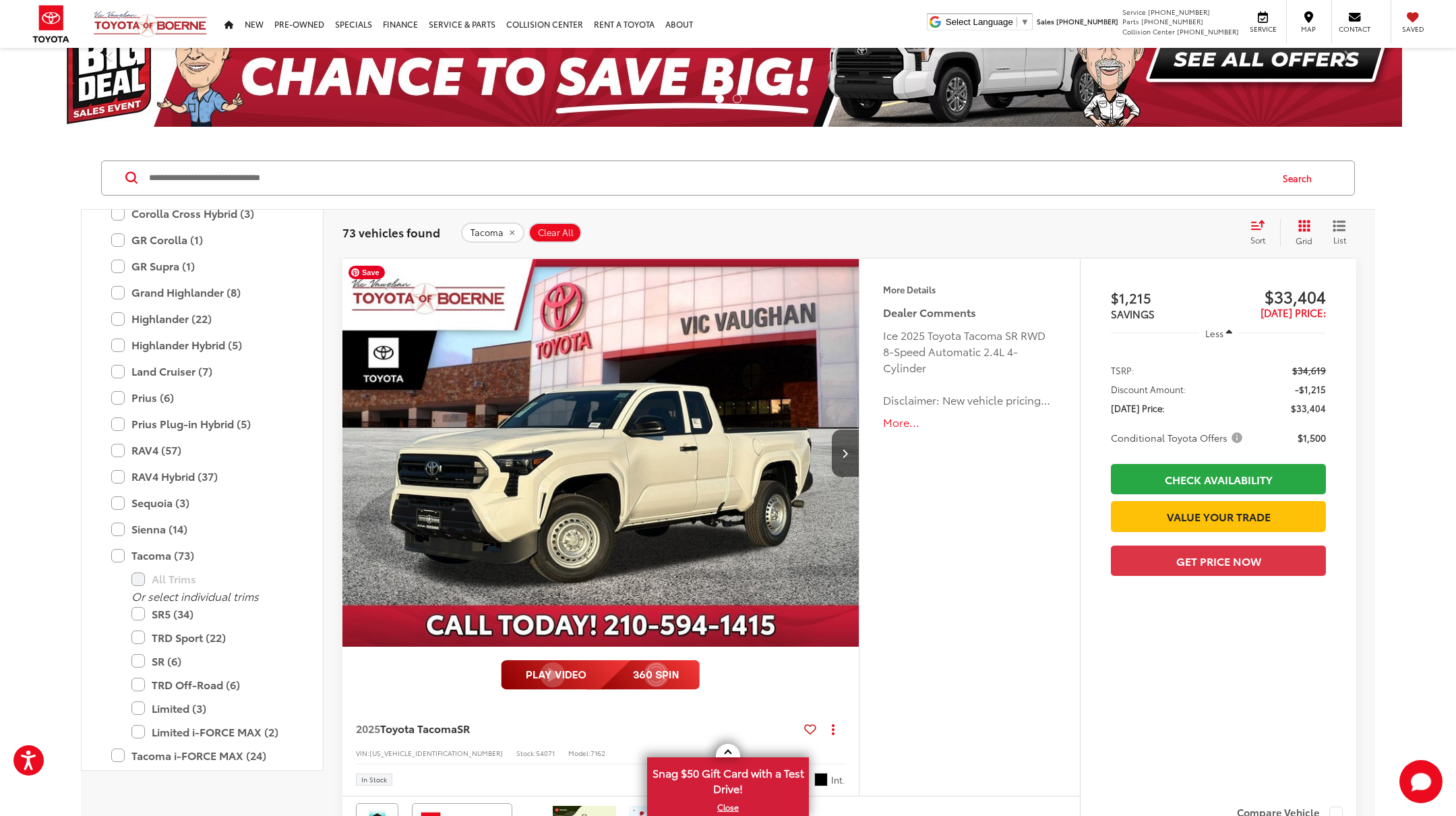
scroll to position [0, 0]
